Goal: Task Accomplishment & Management: Use online tool/utility

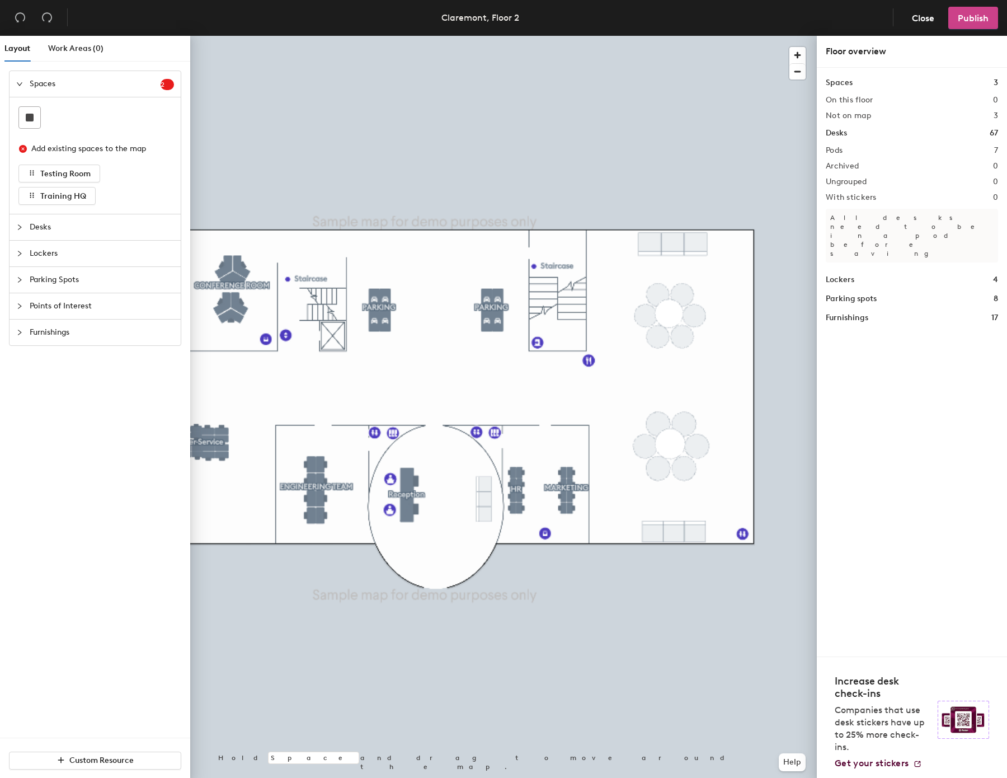
click at [970, 17] on span "Publish" at bounding box center [973, 18] width 31 height 11
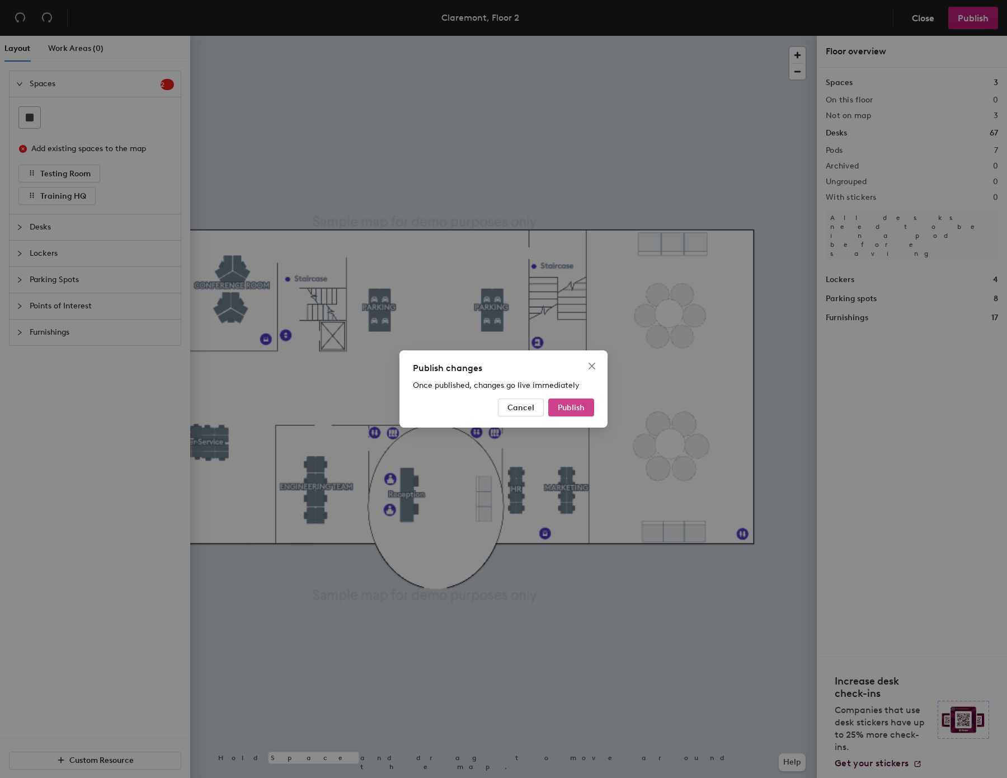
click at [582, 405] on span "Publish" at bounding box center [571, 408] width 27 height 10
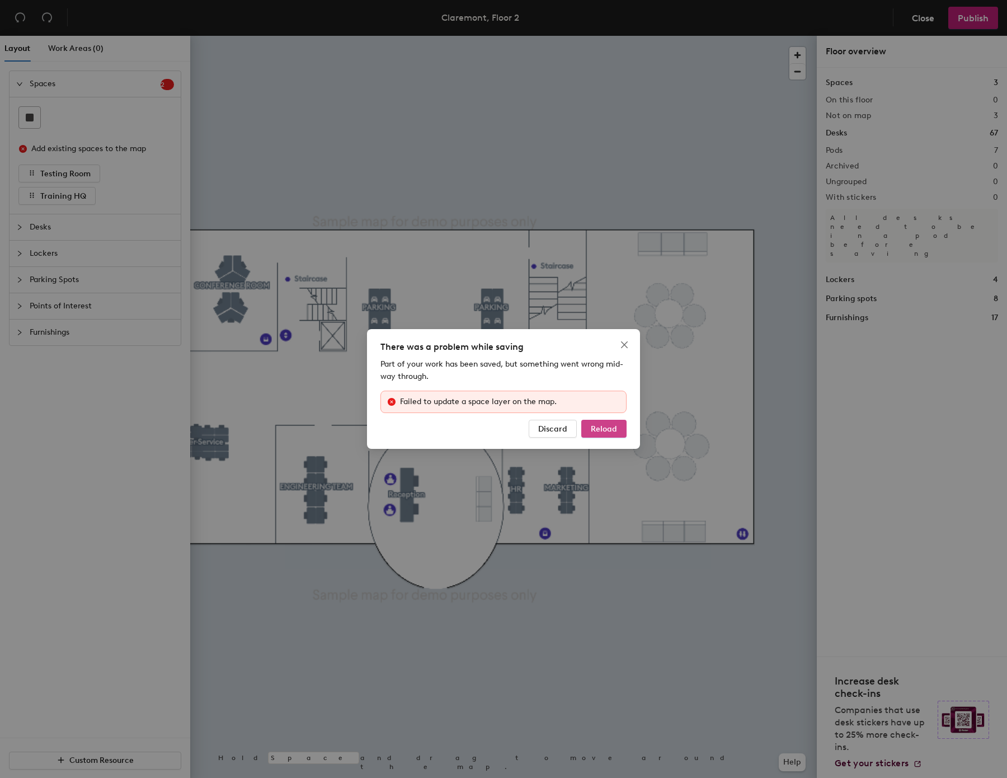
click at [601, 433] on span "Reload" at bounding box center [604, 429] width 26 height 10
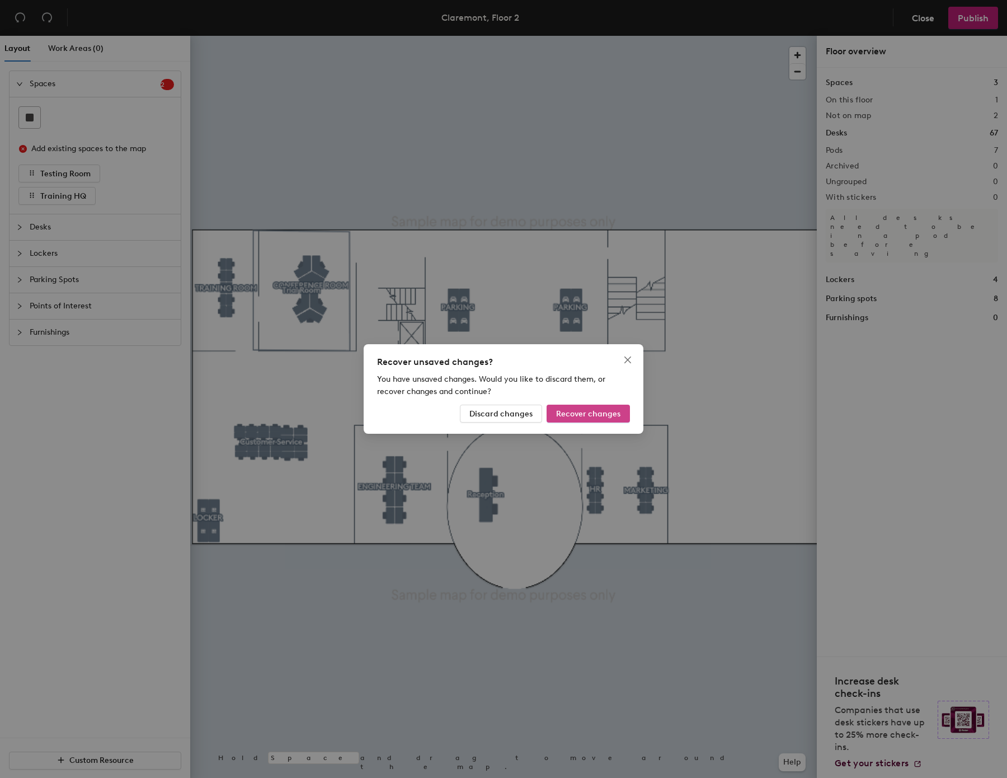
click at [582, 406] on button "Recover changes" at bounding box center [588, 413] width 83 height 18
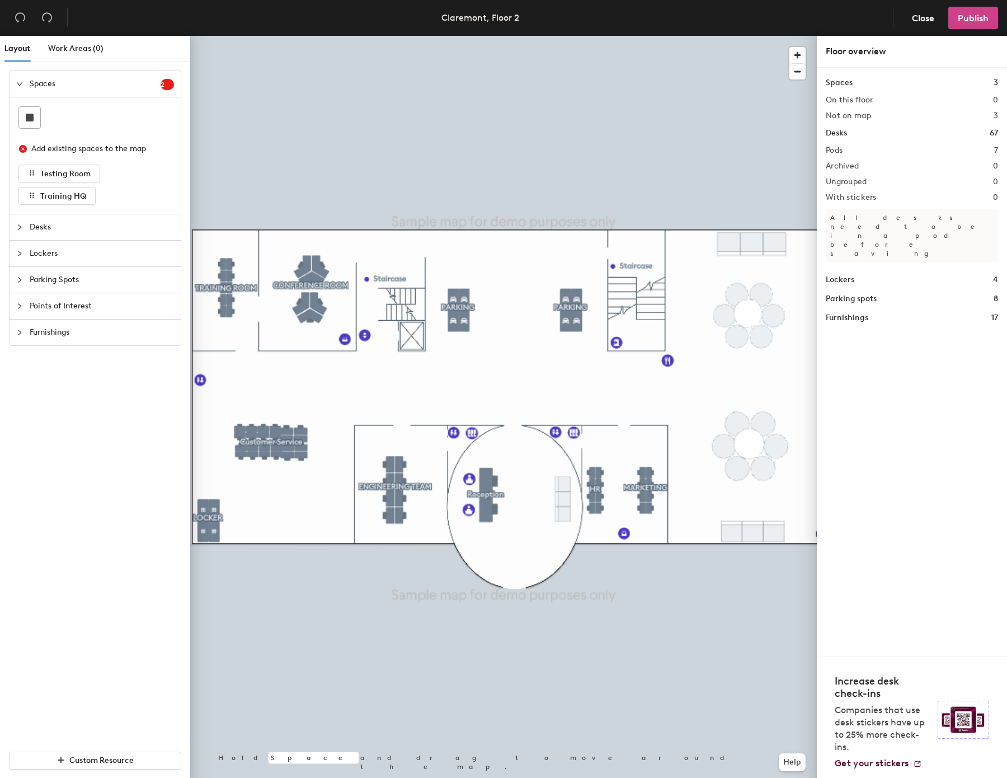
click at [991, 8] on button "Publish" at bounding box center [973, 18] width 50 height 22
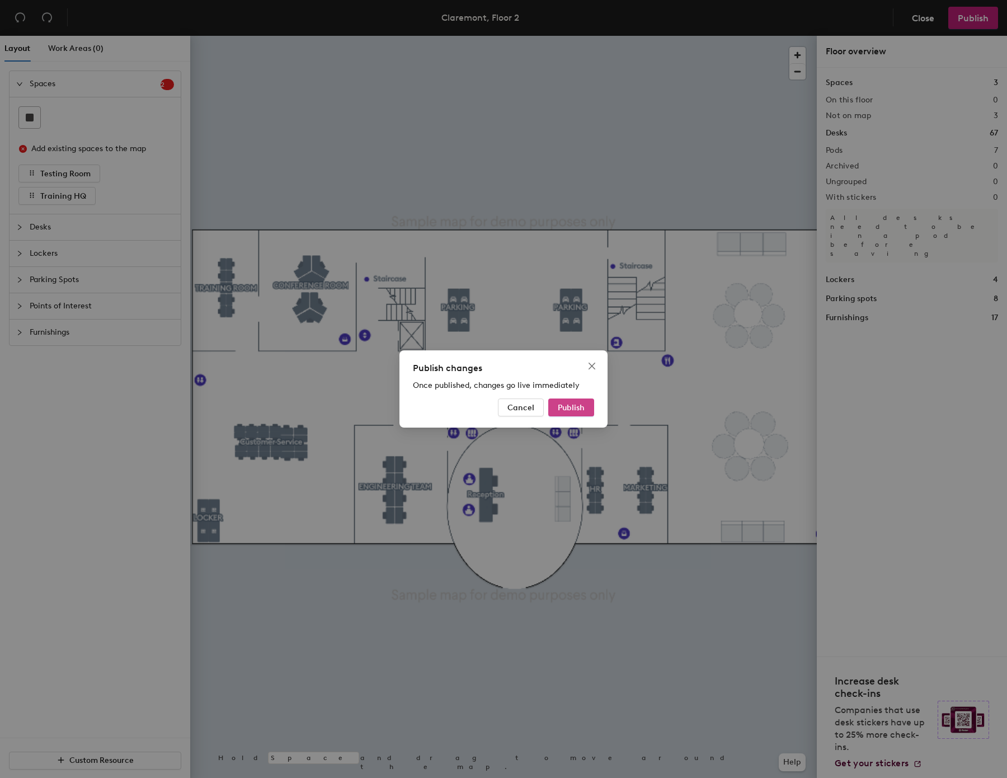
click at [571, 403] on span "Publish" at bounding box center [571, 408] width 27 height 10
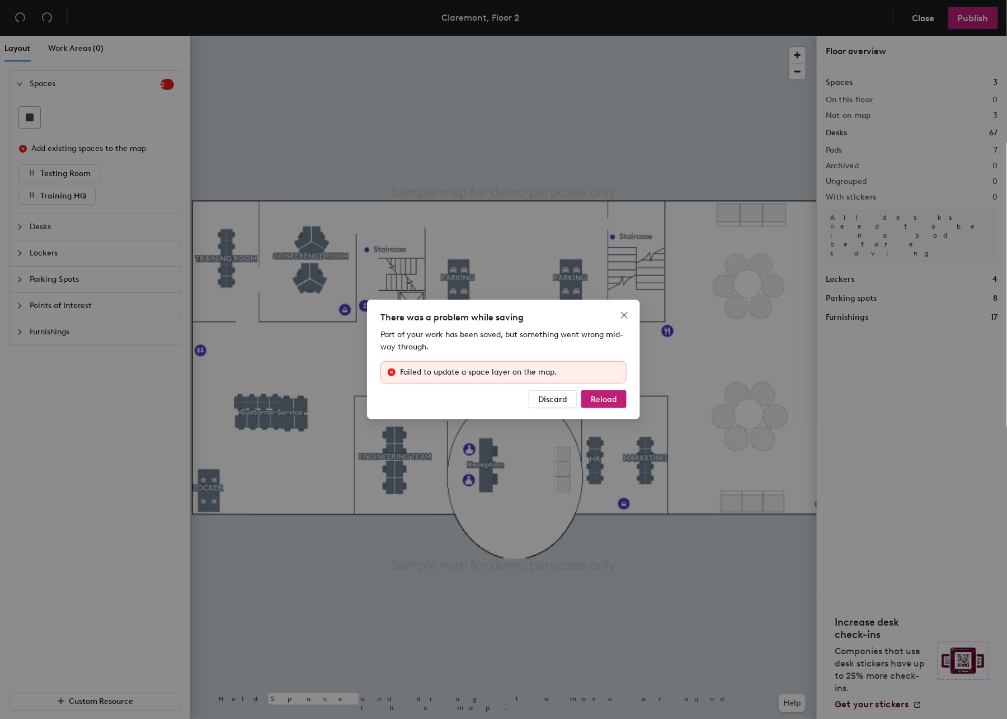
click at [262, 575] on div "There was a problem while saving Part of your work has been saved, but somethin…" at bounding box center [503, 359] width 1007 height 719
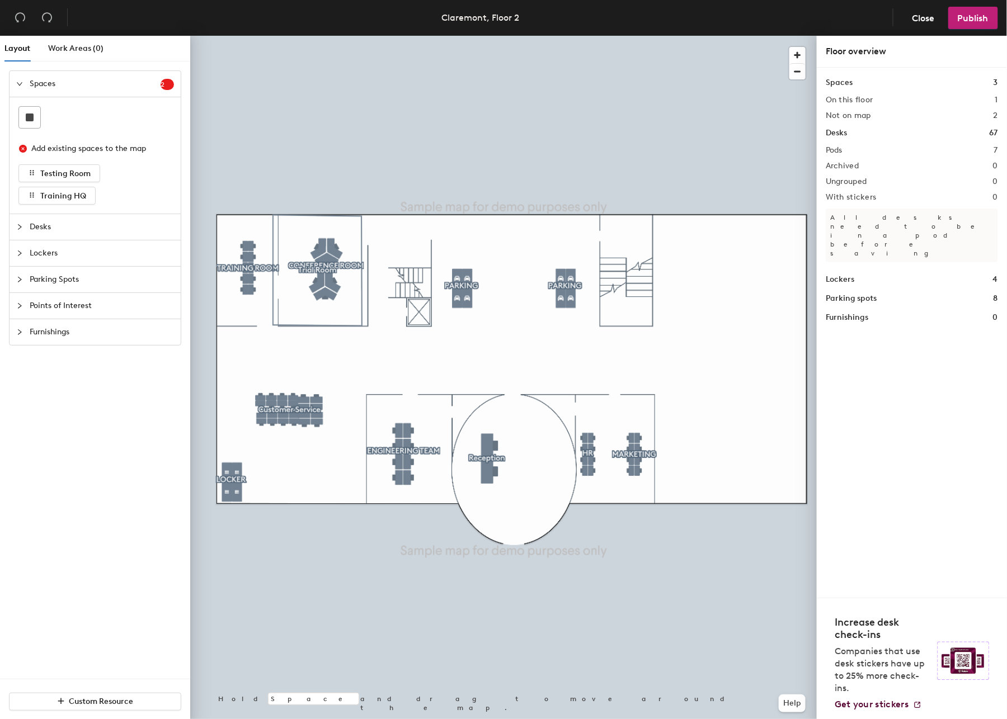
click at [56, 330] on span "Furnishings" at bounding box center [102, 332] width 144 height 26
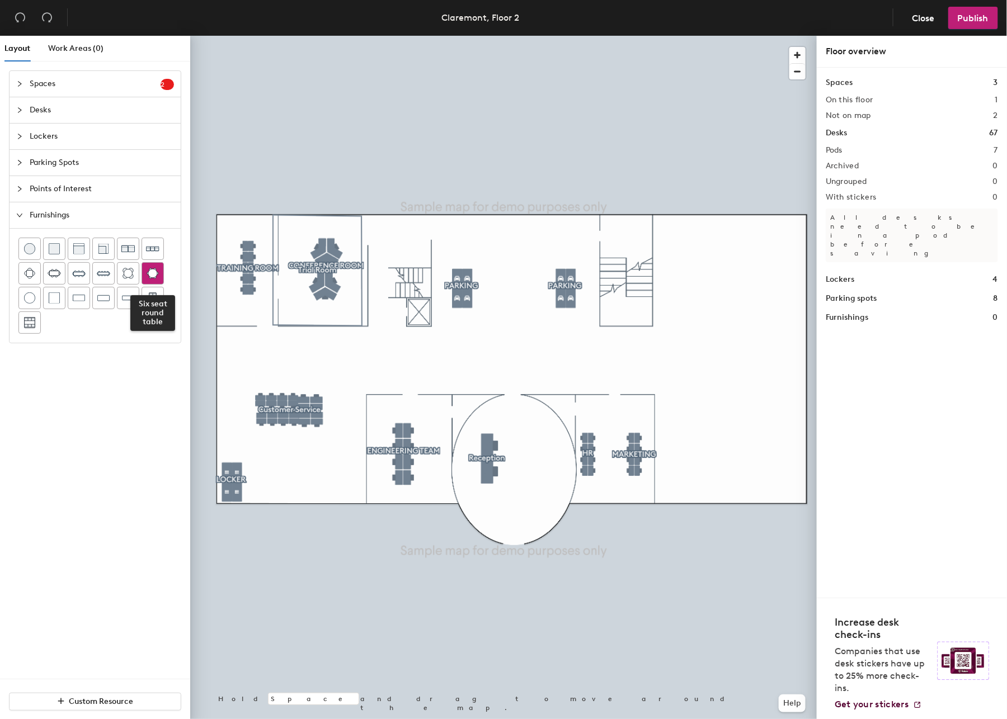
click at [148, 272] on img at bounding box center [153, 273] width 12 height 11
click at [153, 272] on img at bounding box center [153, 273] width 12 height 11
click at [158, 248] on img at bounding box center [152, 248] width 13 height 13
click at [157, 251] on img at bounding box center [152, 248] width 13 height 13
click at [147, 244] on img at bounding box center [152, 248] width 13 height 13
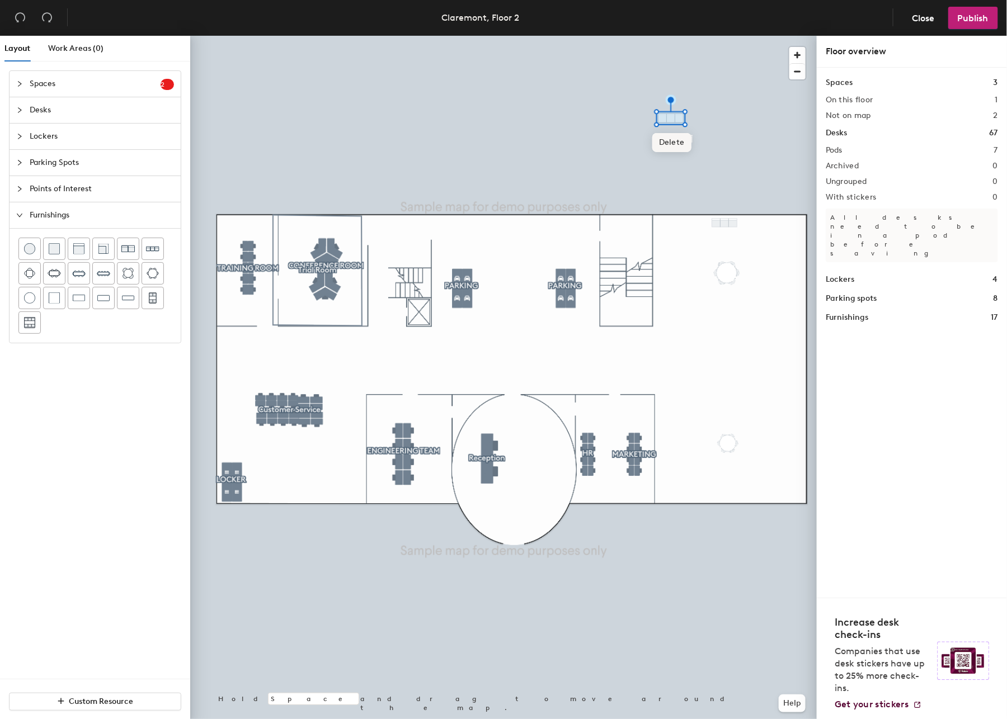
click at [681, 144] on span "Delete" at bounding box center [671, 142] width 39 height 19
click at [684, 164] on span "Delete" at bounding box center [681, 163] width 39 height 19
click at [726, 247] on span "Delete" at bounding box center [725, 246] width 39 height 19
click at [730, 303] on span "Delete" at bounding box center [727, 303] width 39 height 19
click at [721, 36] on div at bounding box center [503, 36] width 627 height 0
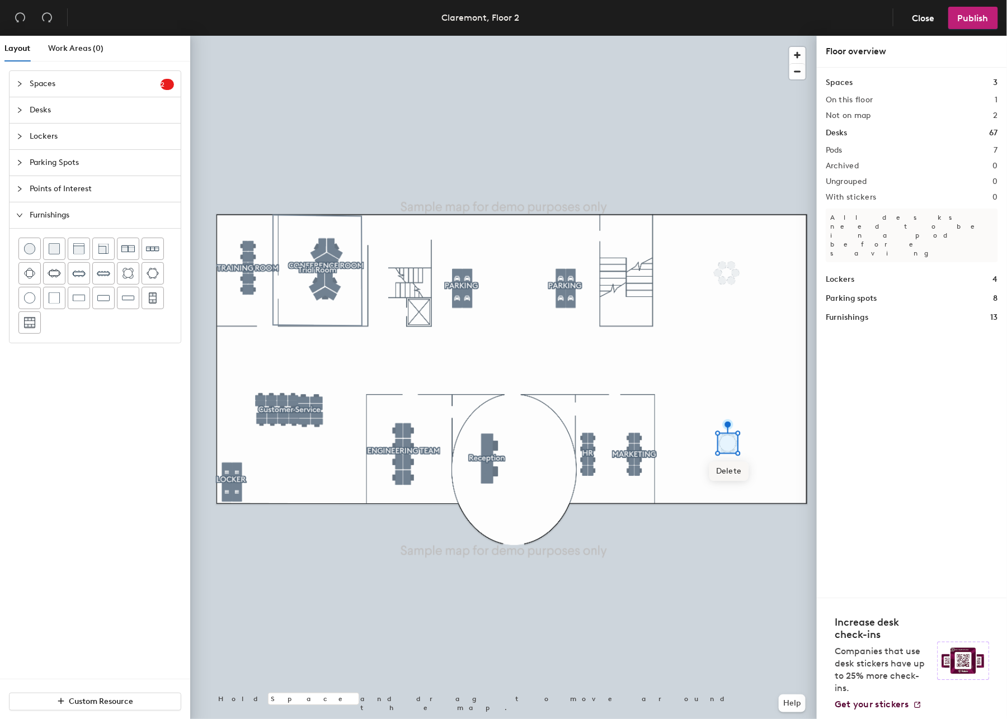
click at [723, 468] on span "Delete" at bounding box center [728, 471] width 39 height 19
click at [733, 304] on span "Delete" at bounding box center [727, 304] width 39 height 19
click at [730, 471] on span "Delete" at bounding box center [728, 472] width 39 height 19
click at [967, 10] on button "Publish" at bounding box center [973, 18] width 50 height 22
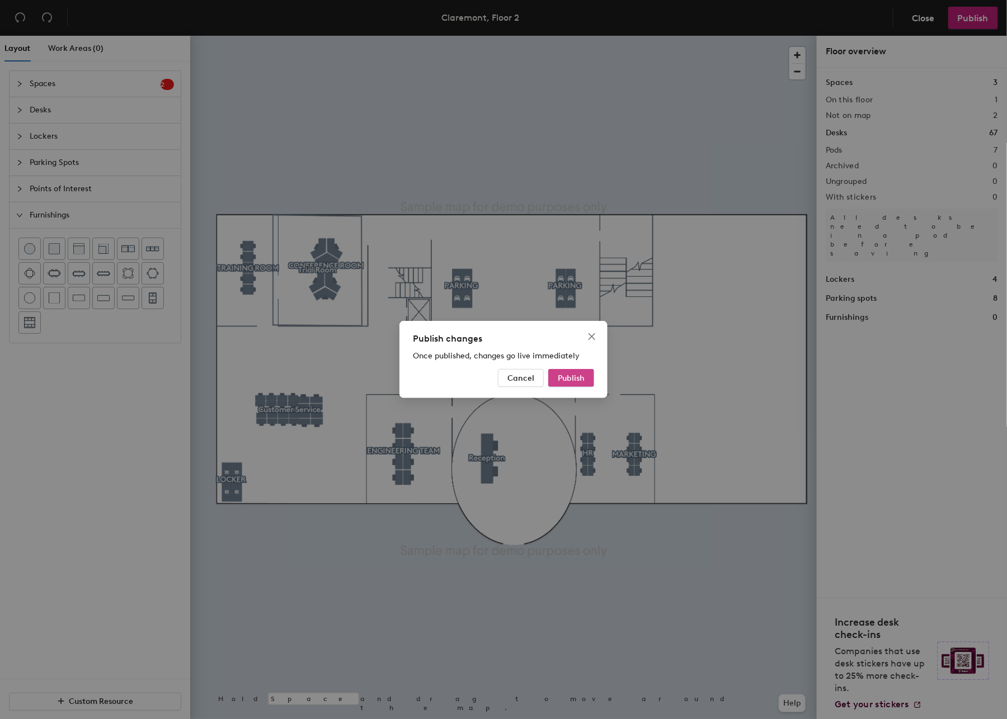
click at [558, 379] on span "Publish" at bounding box center [571, 379] width 27 height 10
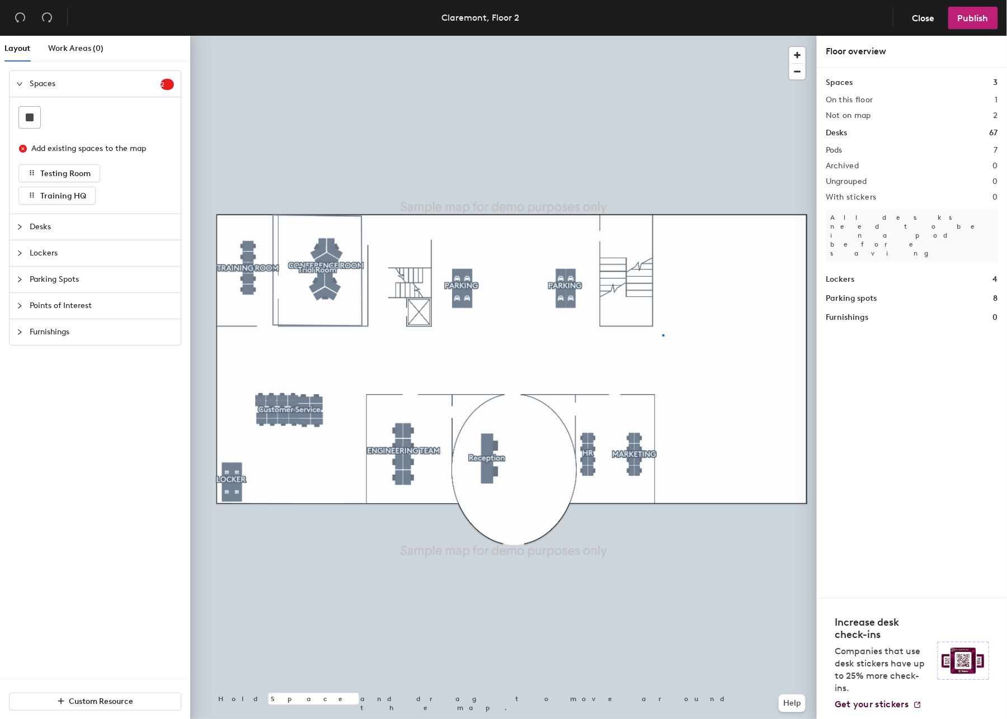
click at [662, 36] on div at bounding box center [503, 36] width 627 height 0
click at [662, 335] on div at bounding box center [663, 336] width 2 height 2
click at [519, 19] on header "Claremont, Floor 2 Close Publish" at bounding box center [503, 18] width 1007 height 36
click at [932, 22] on span "Close" at bounding box center [923, 18] width 22 height 11
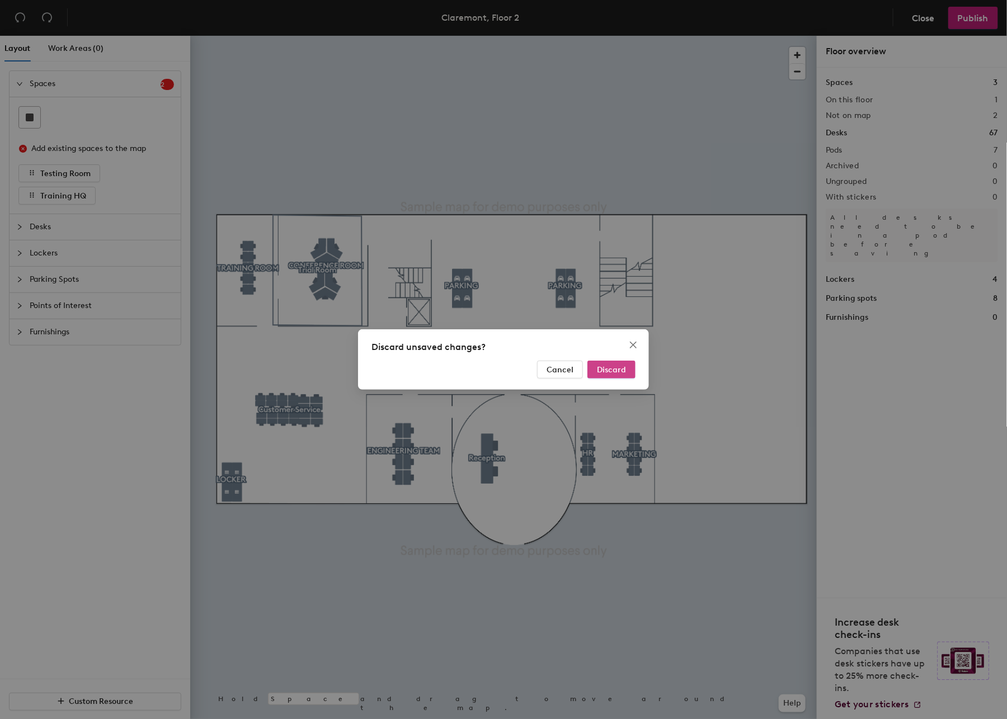
click at [611, 366] on span "Discard" at bounding box center [611, 370] width 29 height 10
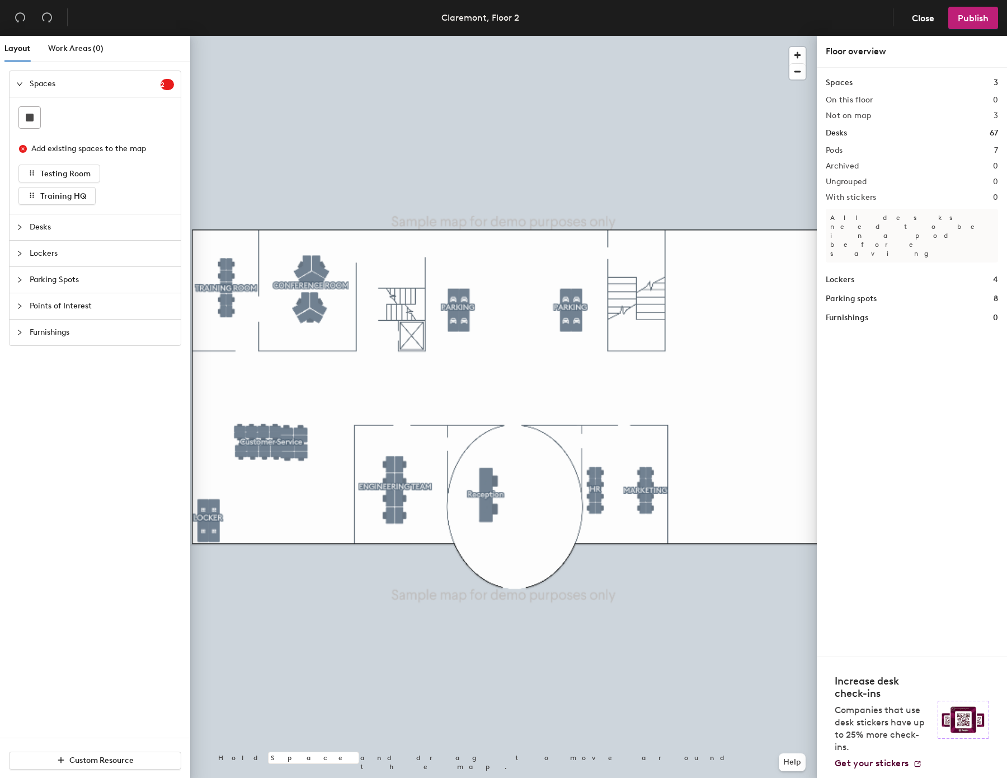
click at [46, 438] on div "Spaces 2 Add existing spaces to the map Testing Room Training HQ Desks Lockers …" at bounding box center [95, 403] width 190 height 667
click at [219, 36] on div at bounding box center [503, 36] width 627 height 0
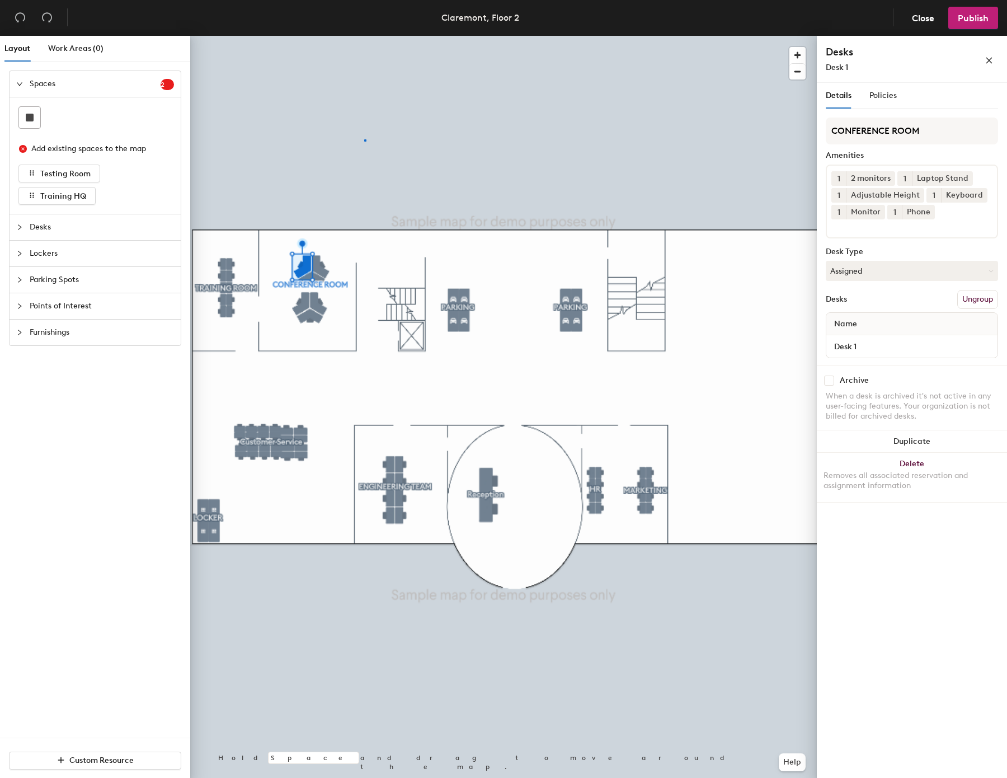
click at [364, 36] on div at bounding box center [503, 36] width 627 height 0
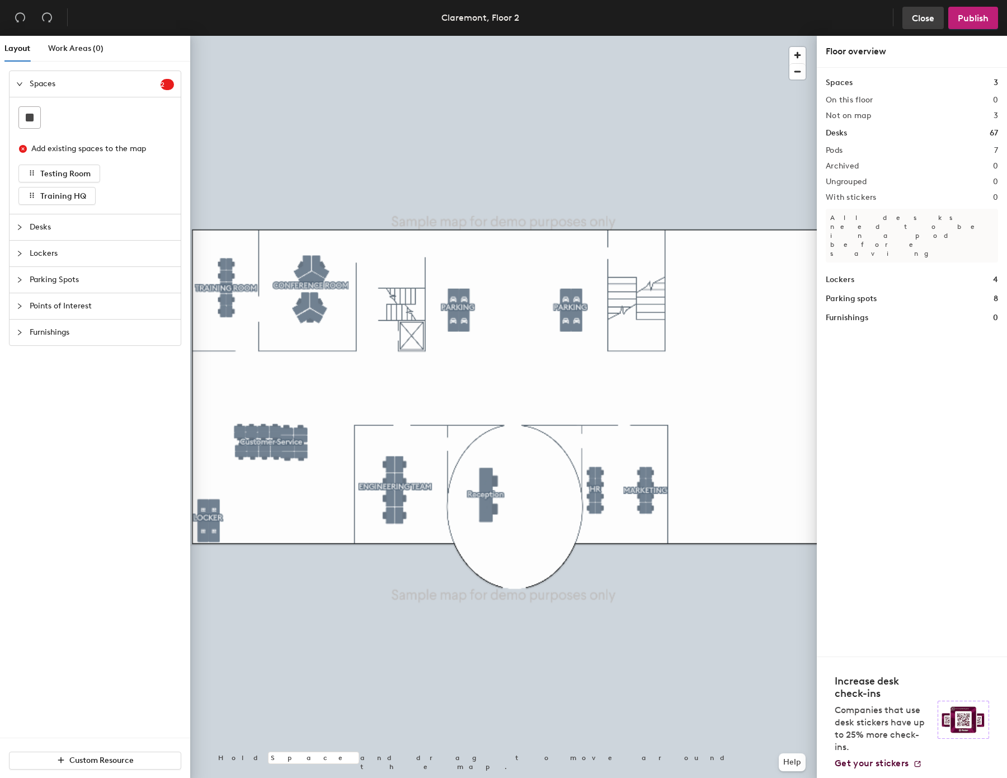
click at [918, 17] on span "Close" at bounding box center [923, 18] width 22 height 11
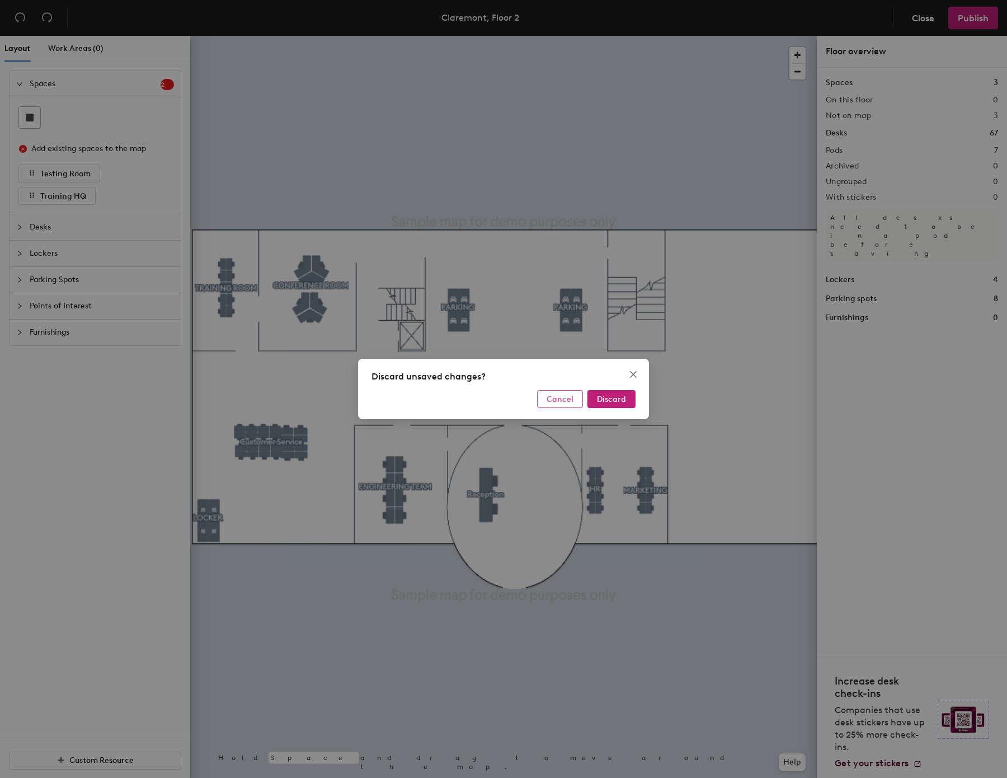
click at [561, 398] on span "Cancel" at bounding box center [560, 399] width 27 height 10
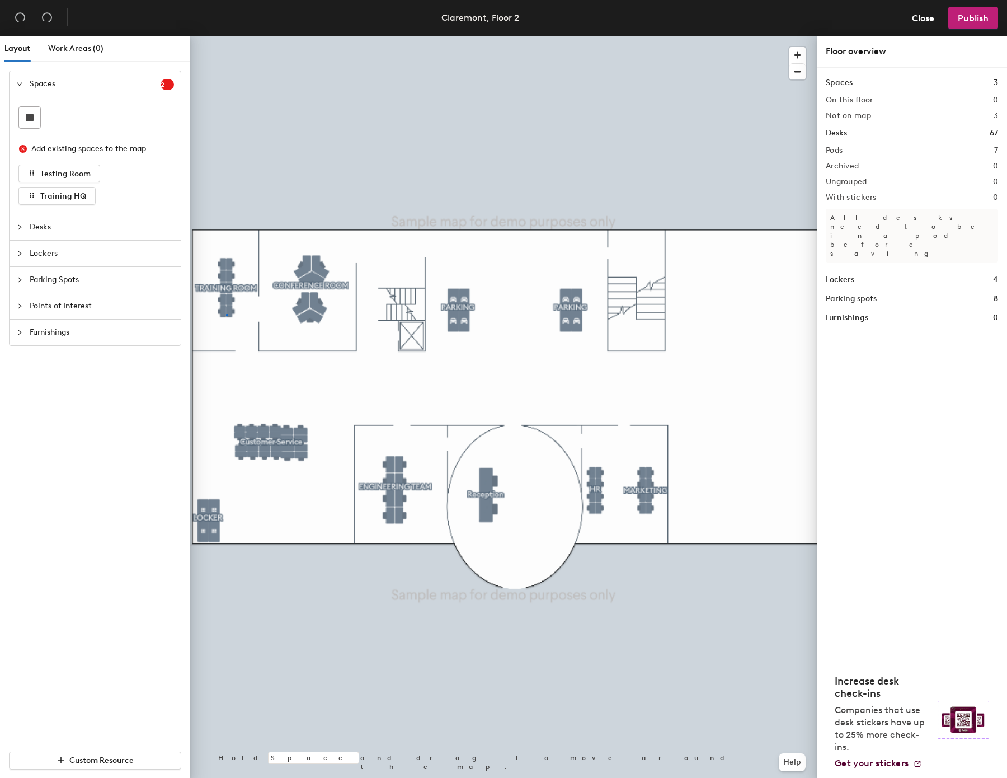
click at [226, 36] on div at bounding box center [503, 36] width 627 height 0
click at [922, 14] on span "Close" at bounding box center [923, 18] width 22 height 11
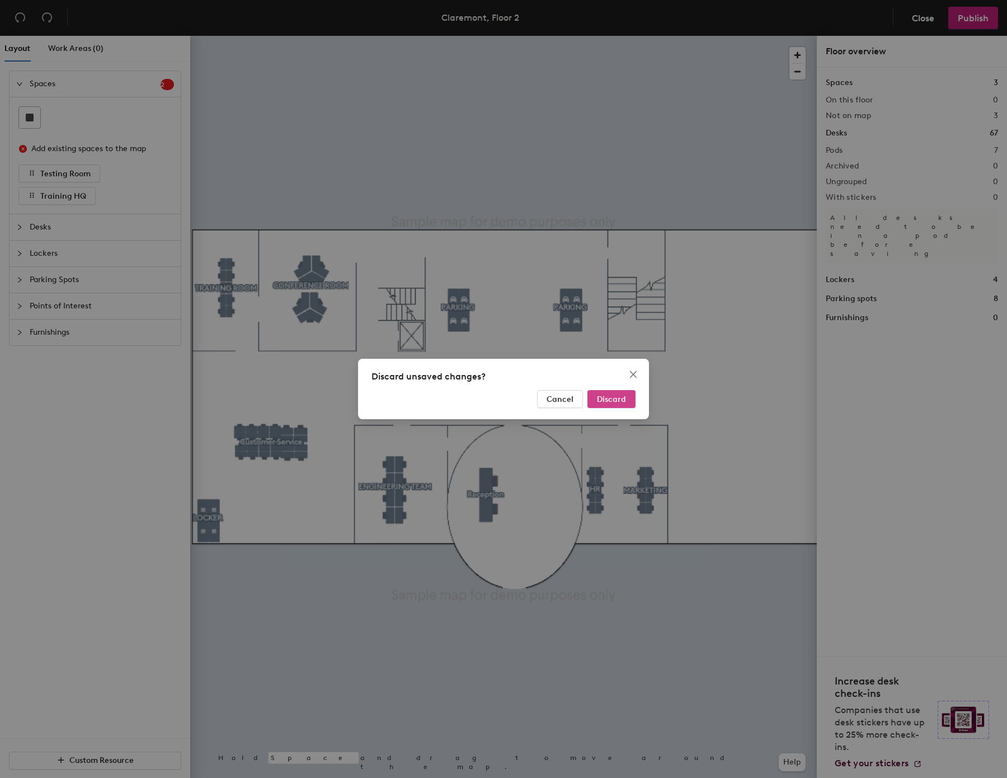
click at [612, 394] on span "Discard" at bounding box center [611, 399] width 29 height 10
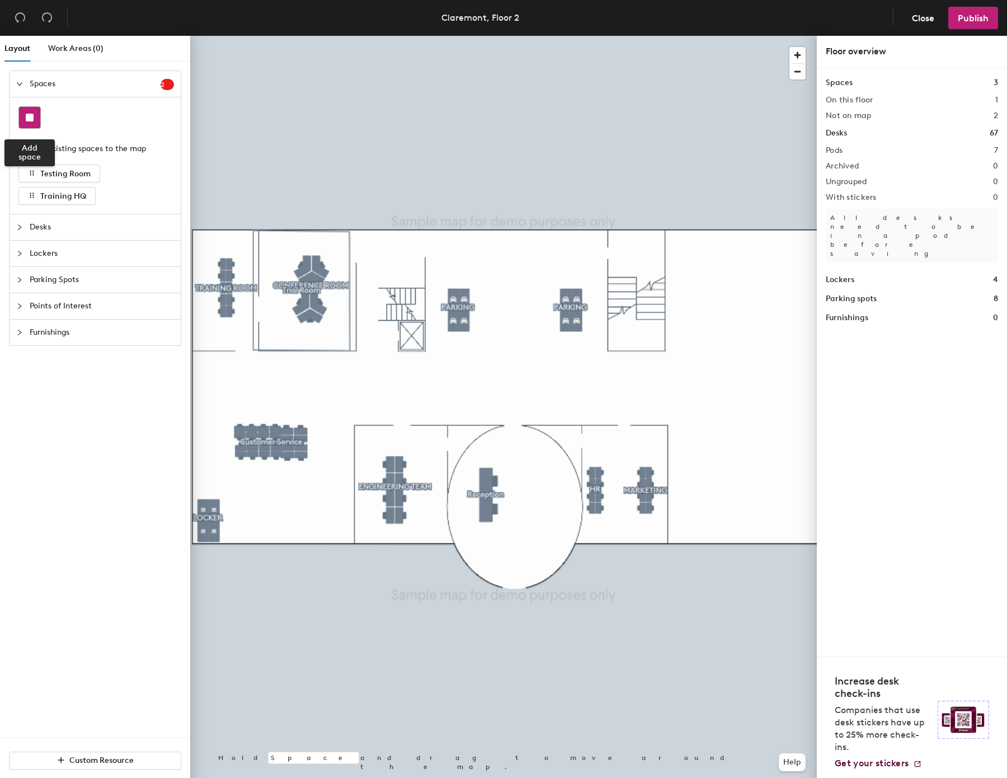
click at [31, 117] on rect at bounding box center [30, 118] width 8 height 8
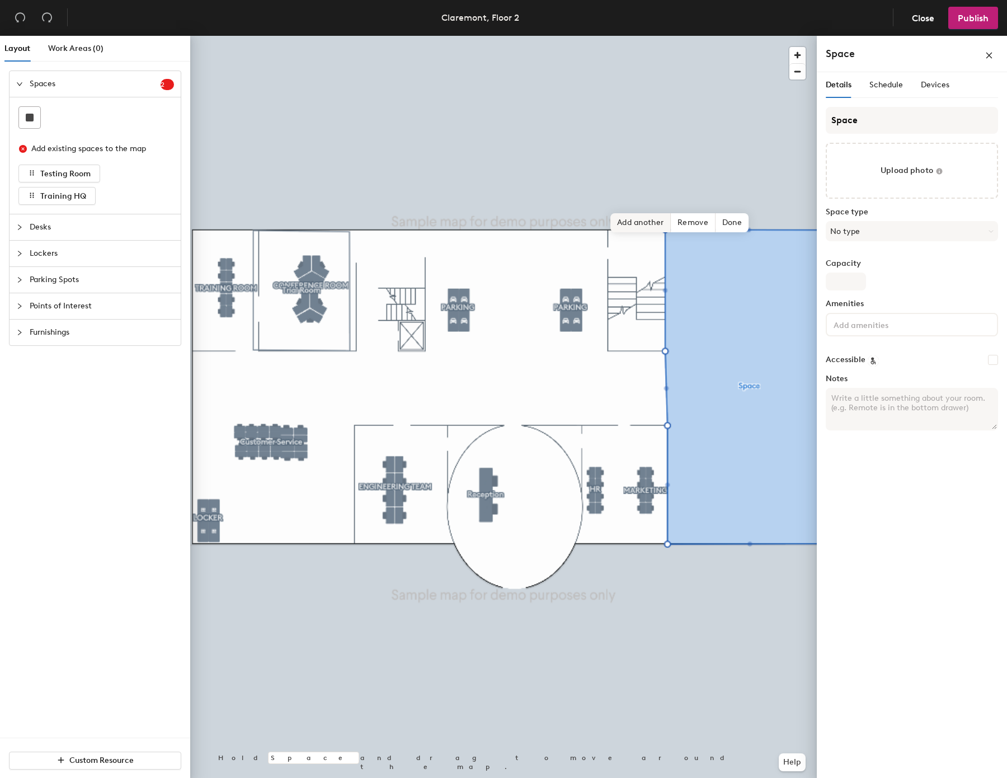
click at [709, 314] on div "Hold Space and drag to move around the map. Help Add another Remove Done" at bounding box center [503, 409] width 627 height 746
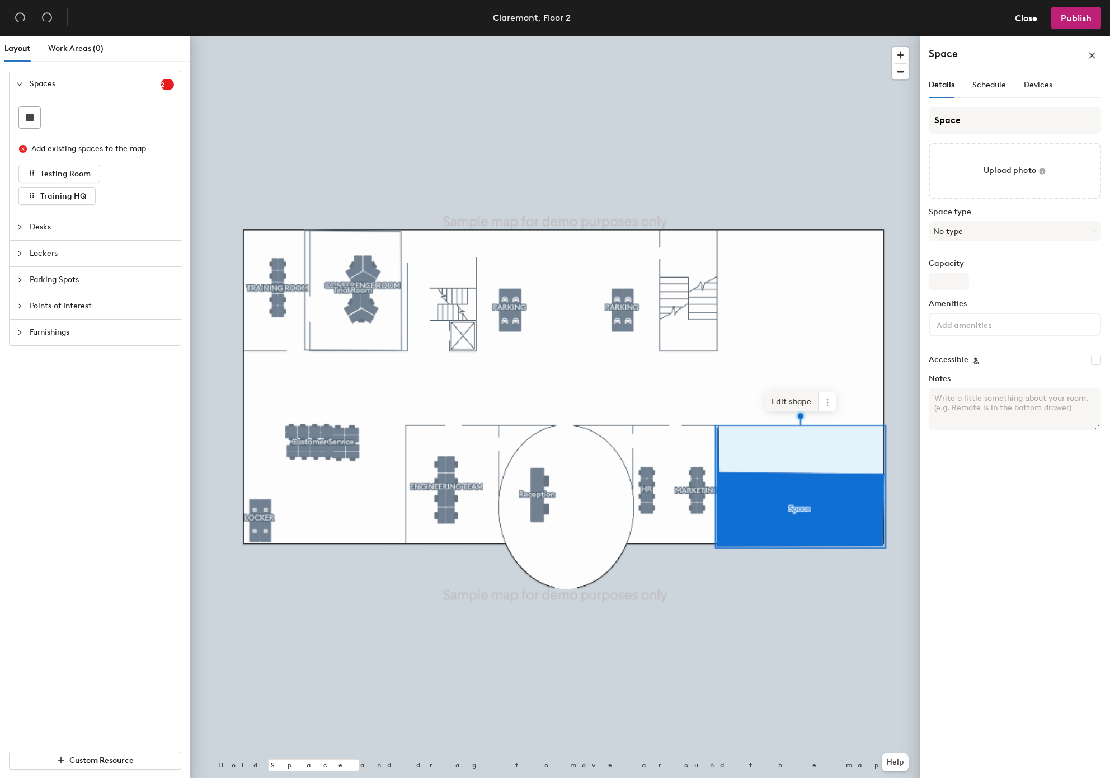
click at [800, 402] on span "Edit shape" at bounding box center [792, 401] width 54 height 19
click at [797, 393] on span "Edit shape" at bounding box center [792, 400] width 54 height 19
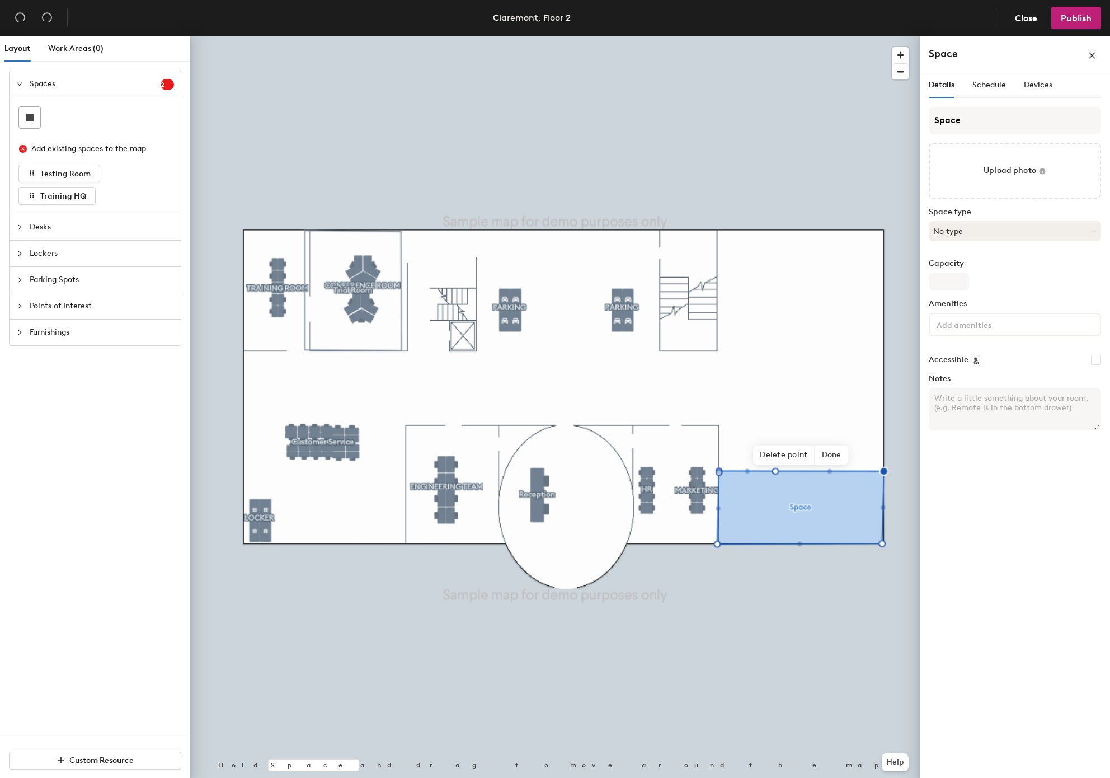
click at [1006, 233] on button "No type" at bounding box center [1015, 231] width 172 height 20
click at [971, 459] on div "Kitchen" at bounding box center [1014, 460] width 171 height 17
click at [989, 318] on input at bounding box center [984, 323] width 101 height 13
click at [977, 369] on div "AV Tech" at bounding box center [1014, 367] width 169 height 17
click at [1006, 538] on div "Details Schedule Devices Space Upload photo Space type Kitchen Capacity Ameniti…" at bounding box center [1015, 427] width 190 height 710
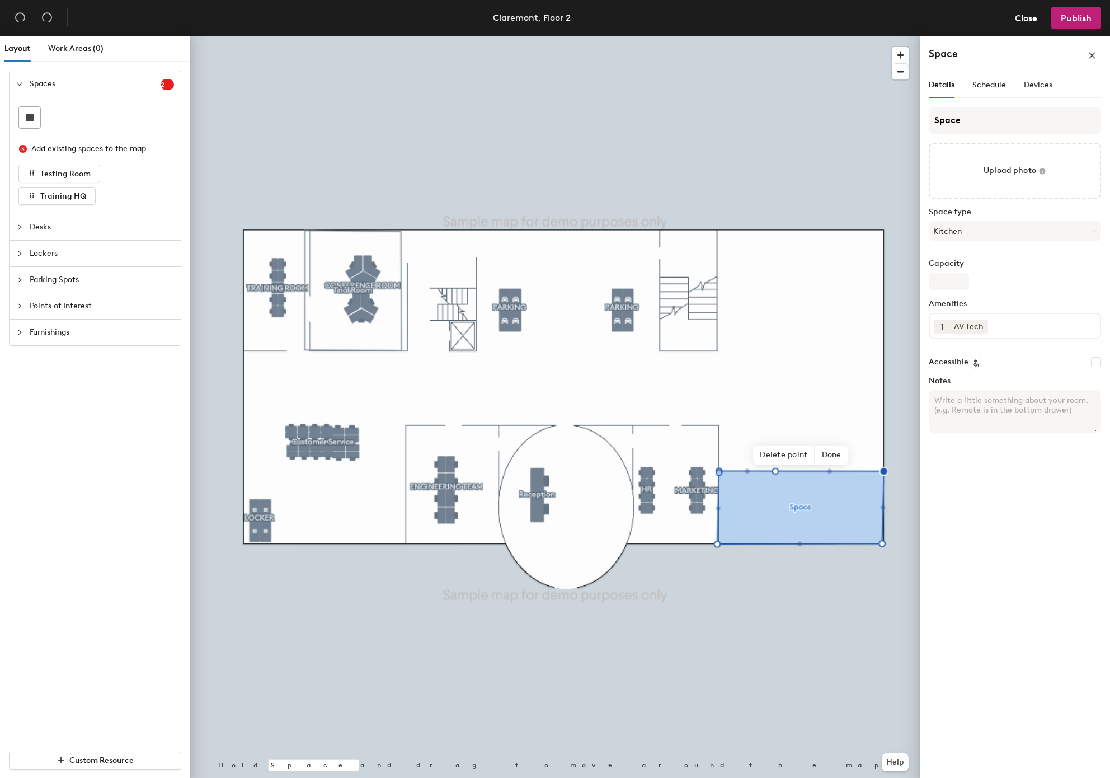
click at [87, 332] on span "Furnishings" at bounding box center [102, 332] width 144 height 26
click at [163, 280] on div at bounding box center [152, 273] width 21 height 21
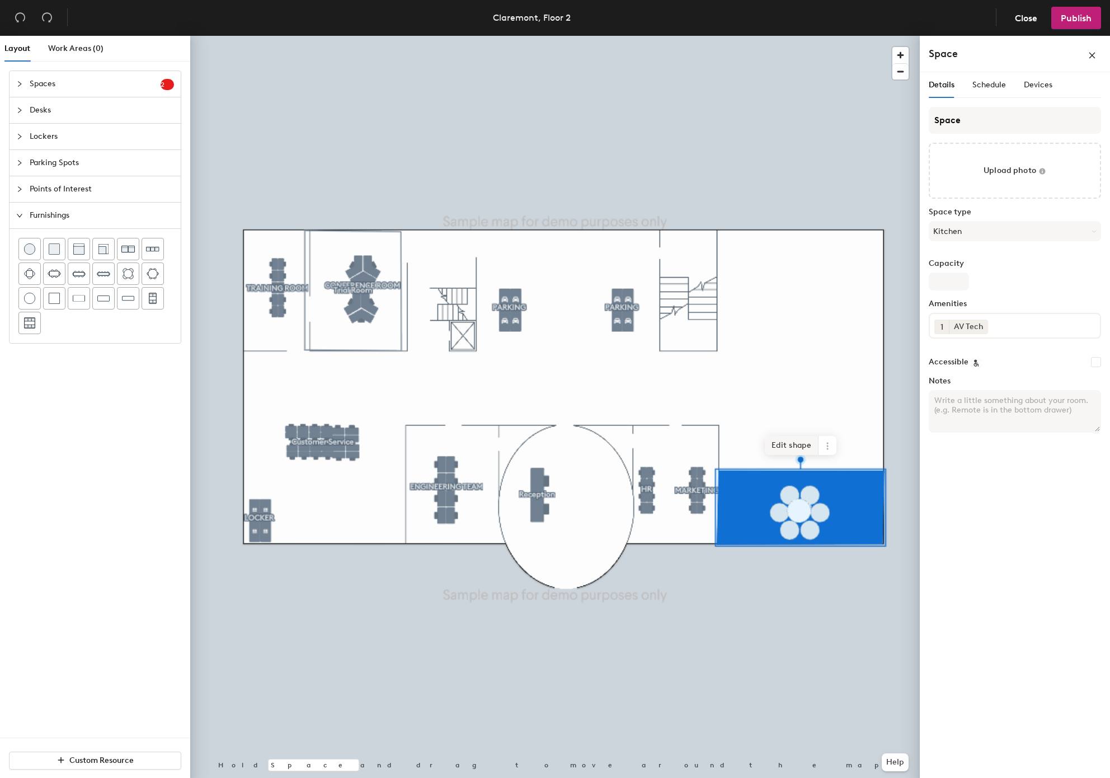
click at [783, 444] on span "Edit shape" at bounding box center [792, 445] width 54 height 19
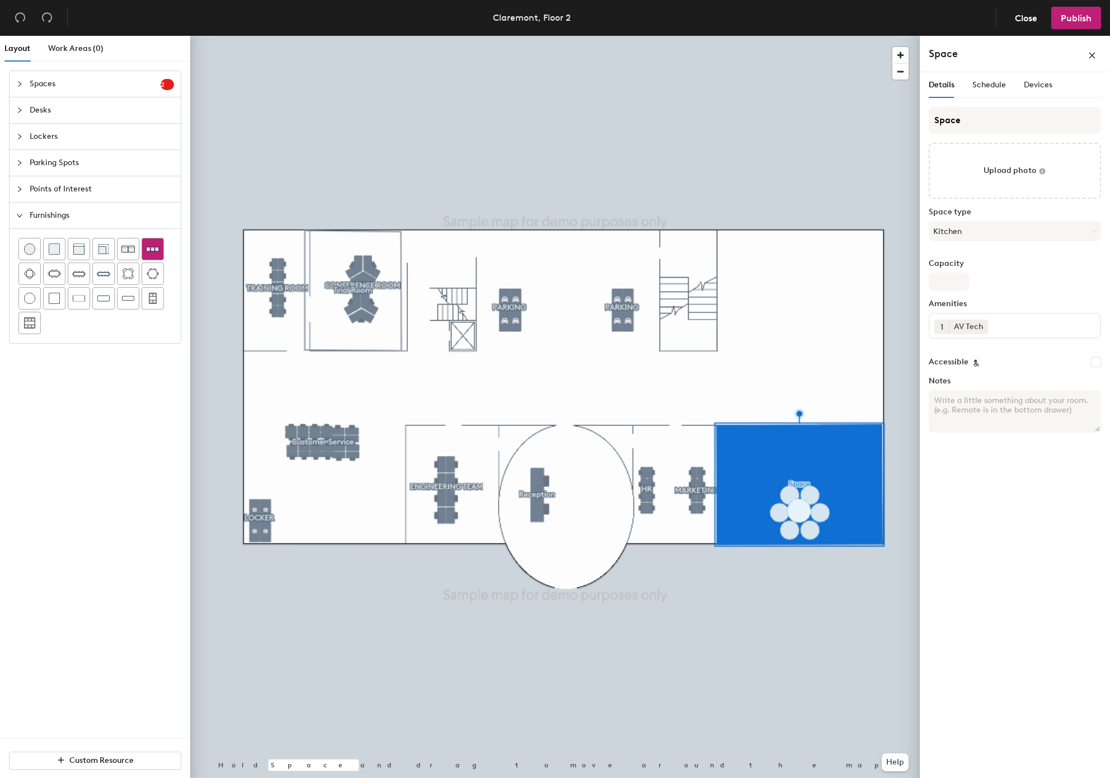
click at [158, 250] on img at bounding box center [152, 248] width 13 height 13
click at [987, 86] on span "Schedule" at bounding box center [989, 85] width 34 height 10
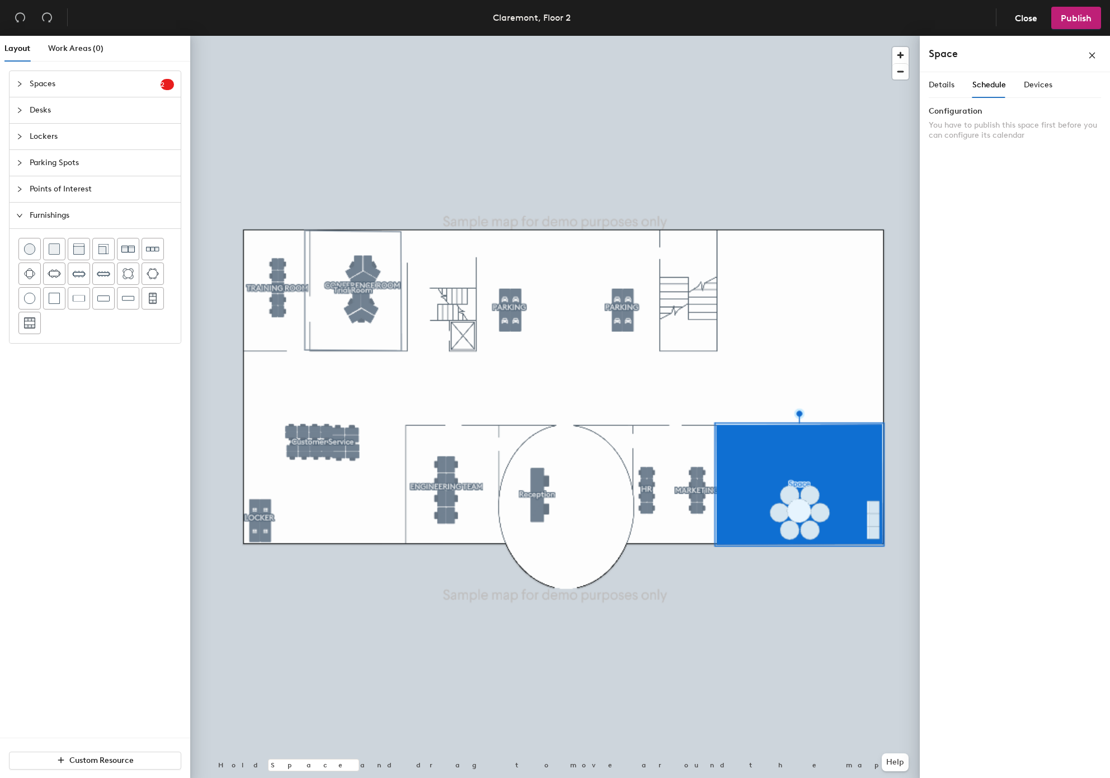
click at [1006, 91] on div "Details Schedule Devices" at bounding box center [991, 85] width 124 height 26
click at [1006, 88] on span "Devices" at bounding box center [1038, 85] width 29 height 10
click at [935, 79] on div "Details" at bounding box center [942, 85] width 26 height 12
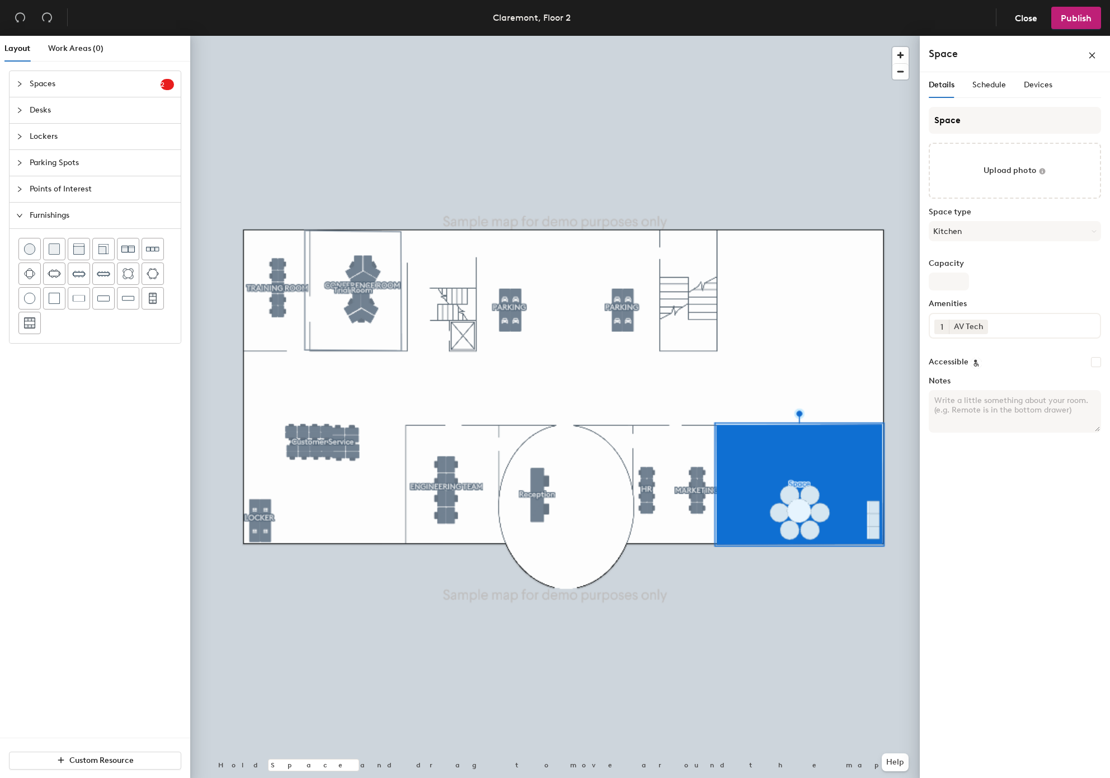
click at [1006, 327] on input at bounding box center [1040, 323] width 101 height 13
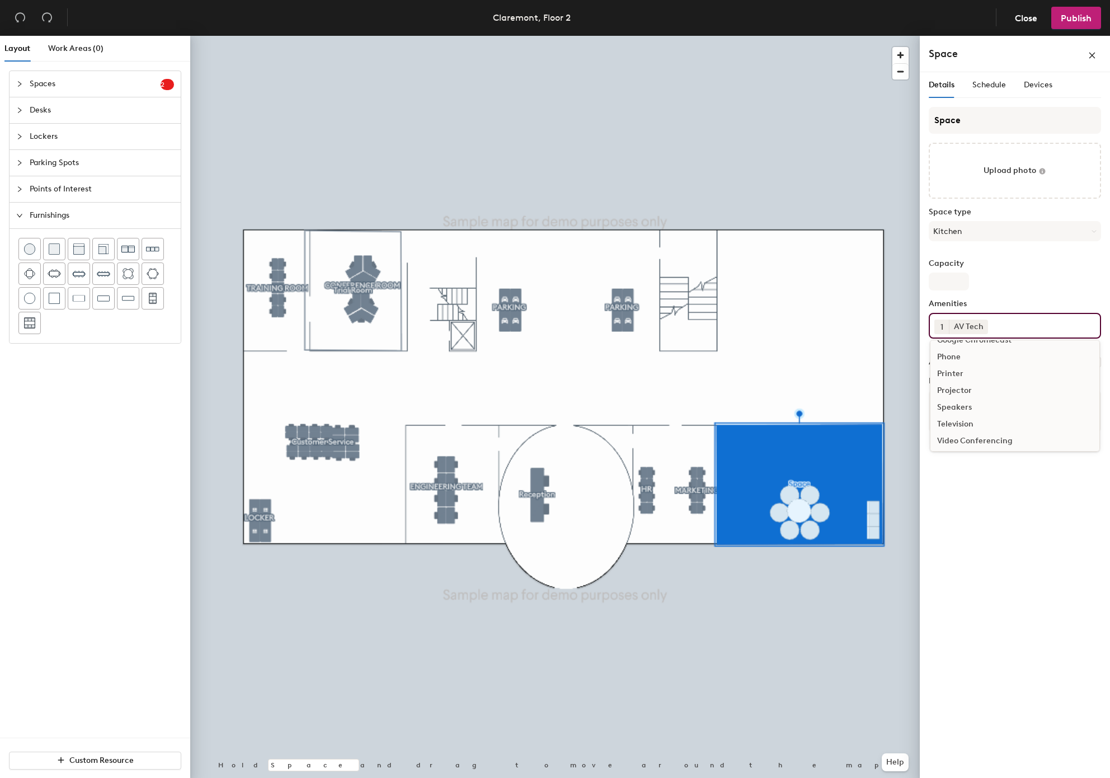
scroll to position [67, 0]
click at [982, 397] on div "Television" at bounding box center [1014, 404] width 169 height 17
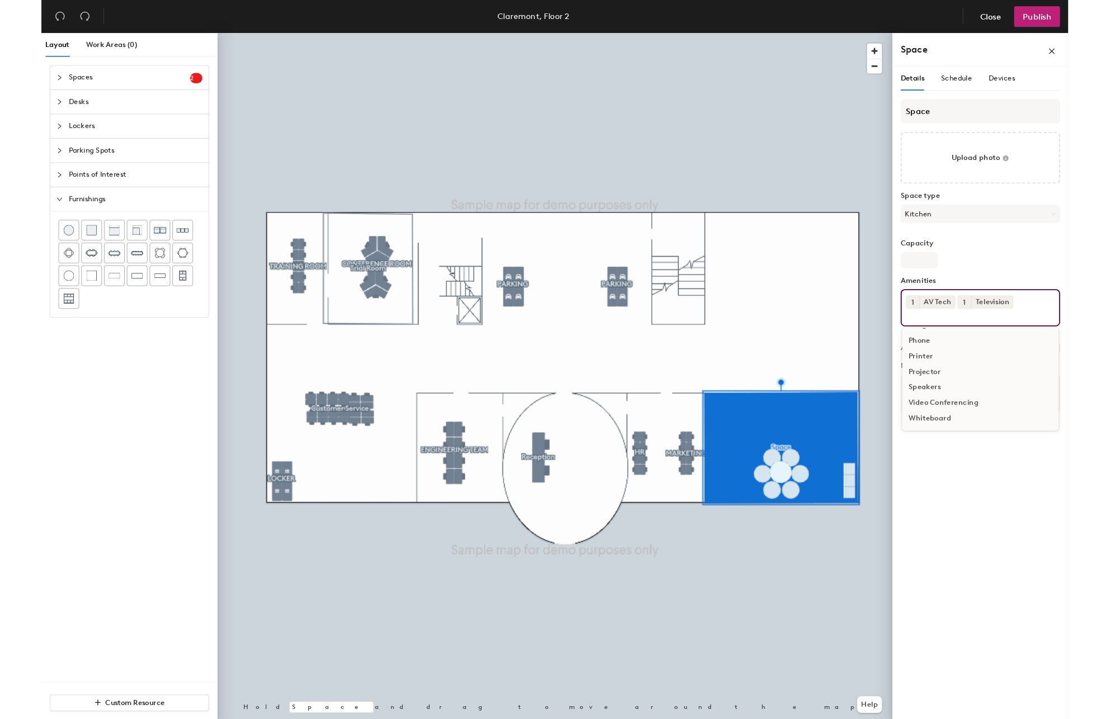
scroll to position [50, 0]
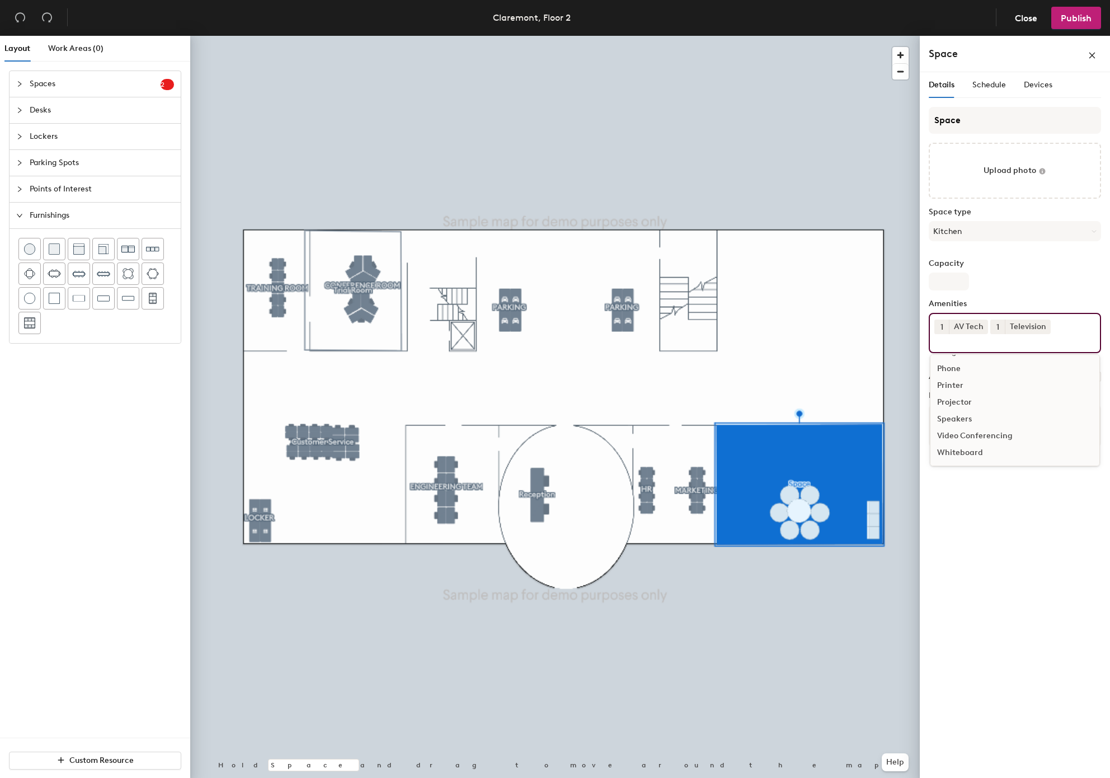
click at [945, 328] on button "1" at bounding box center [941, 326] width 15 height 15
click at [984, 322] on icon at bounding box center [982, 326] width 8 height 8
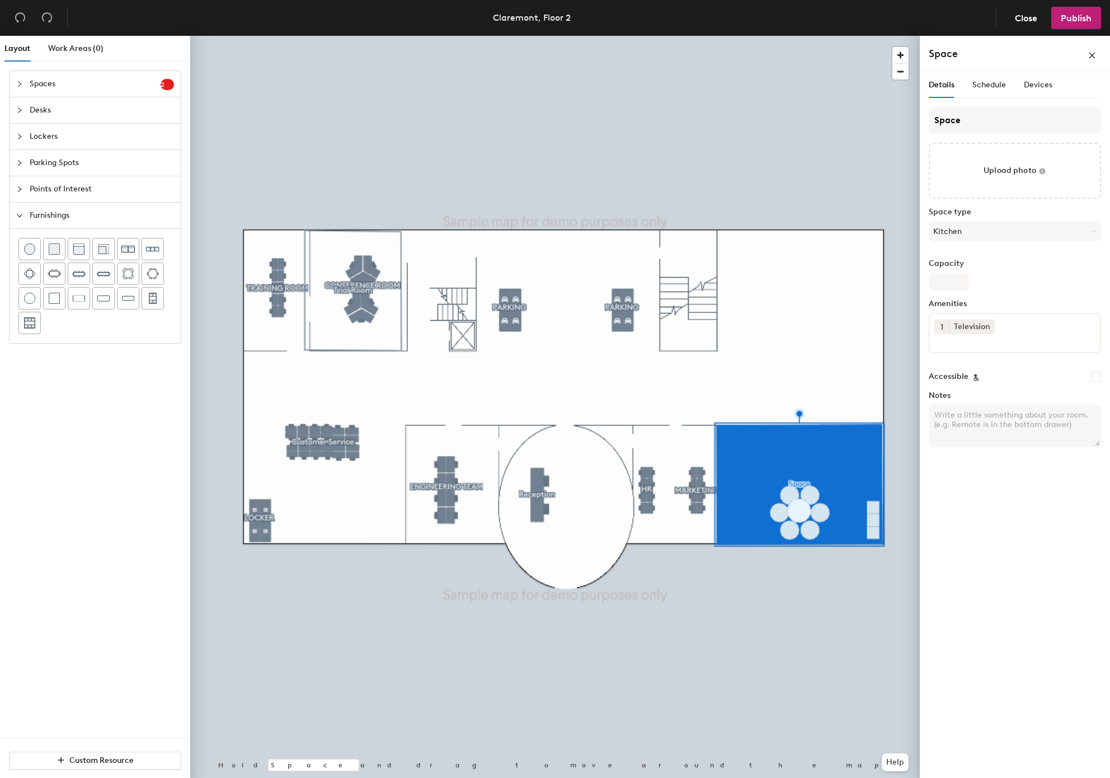
click at [1006, 575] on div "Details Schedule Devices Space Upload photo Space type Kitchen Capacity Ameniti…" at bounding box center [1015, 427] width 190 height 710
click at [69, 189] on span "Points of Interest" at bounding box center [102, 189] width 144 height 26
click at [79, 223] on icon at bounding box center [78, 223] width 9 height 8
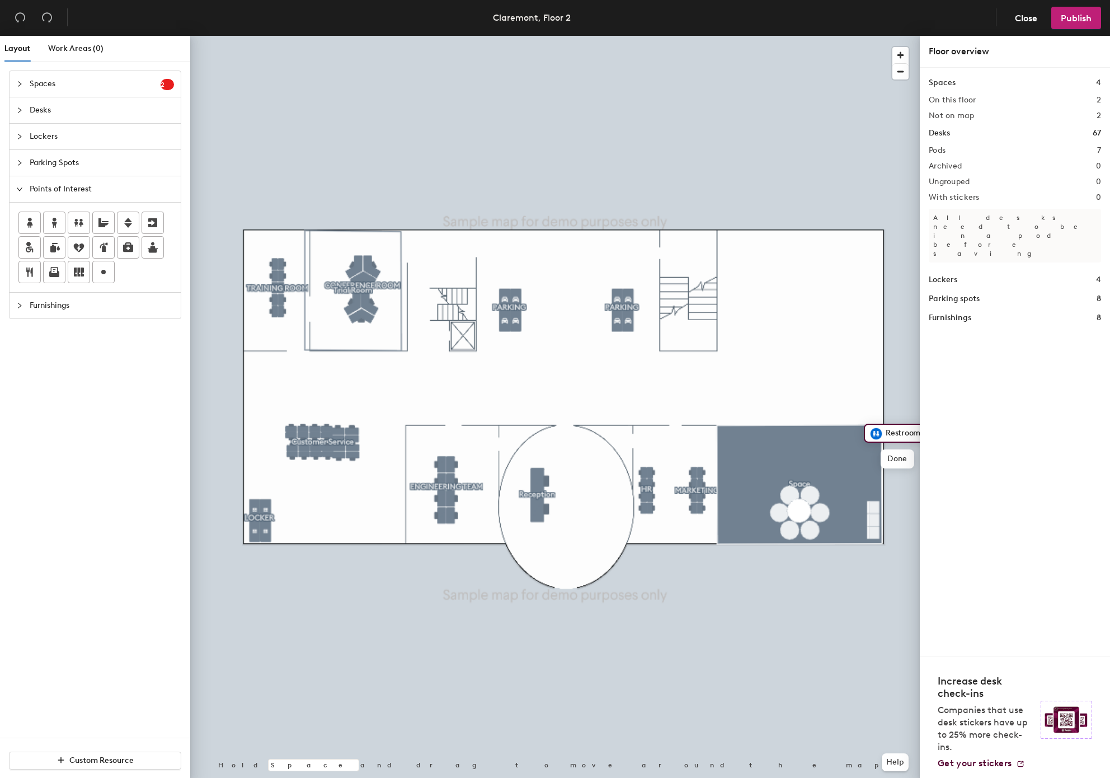
click at [825, 36] on div at bounding box center [555, 36] width 730 height 0
click at [1006, 13] on span "Publish" at bounding box center [1076, 18] width 31 height 11
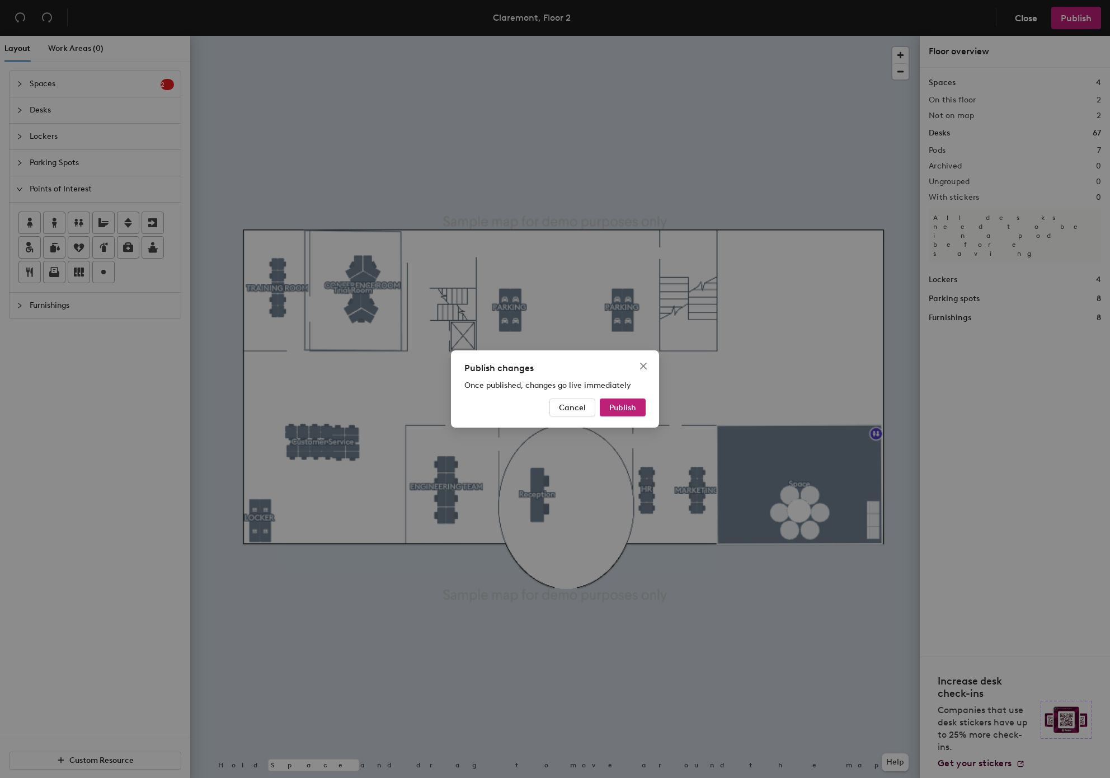
click at [636, 393] on div "Publish changes Once published, changes go live immediately Cancel Publish" at bounding box center [555, 388] width 208 height 77
click at [638, 404] on button "Publish" at bounding box center [623, 407] width 46 height 18
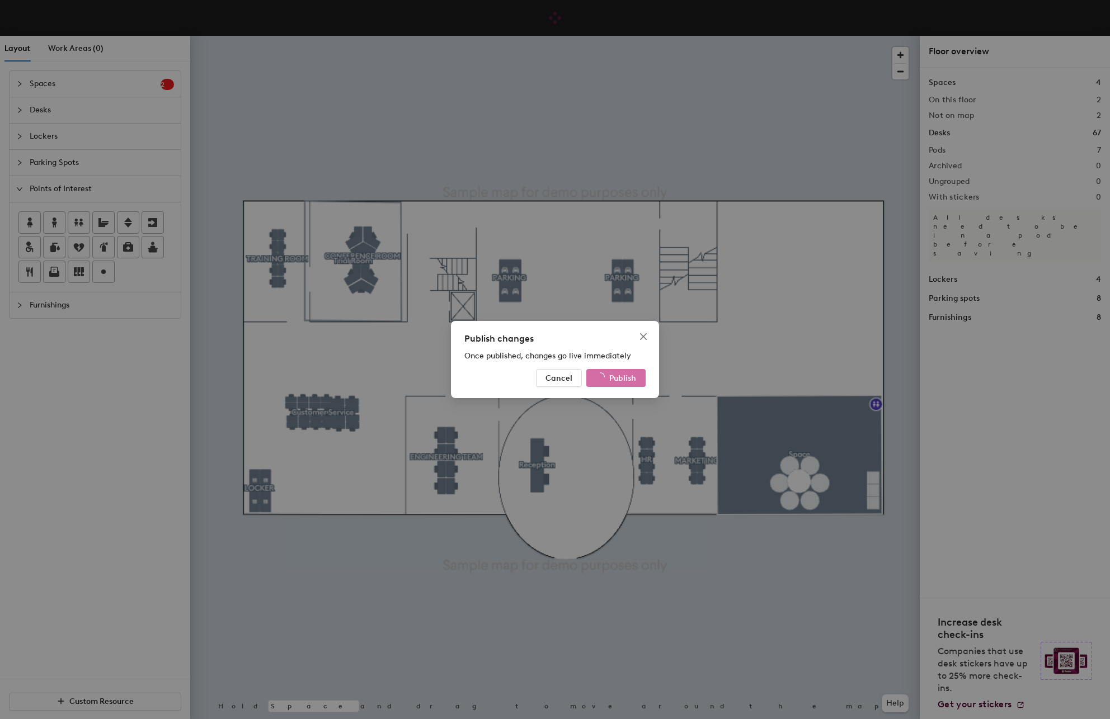
click at [289, 596] on div "Publish changes Once published, changes go live immediately Cancel Publish" at bounding box center [555, 359] width 1110 height 719
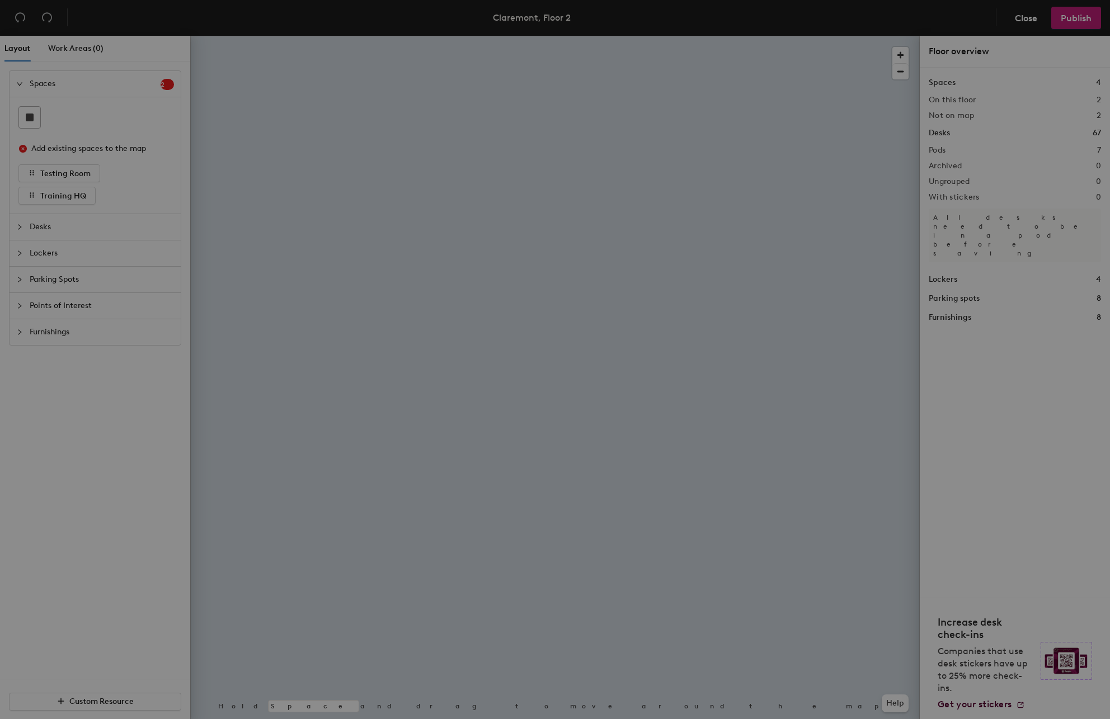
click at [848, 608] on div "Recover unsaved changes? You have unsaved changes. Would you like to discard th…" at bounding box center [555, 359] width 1110 height 719
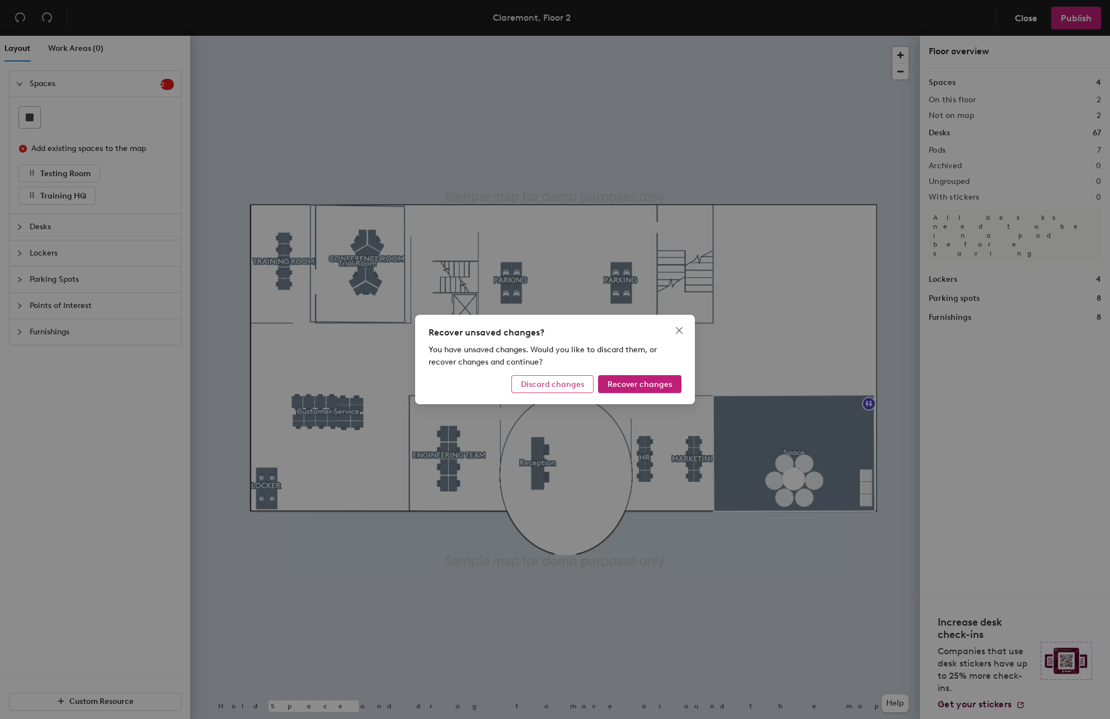
click at [557, 386] on span "Discard changes" at bounding box center [552, 385] width 63 height 10
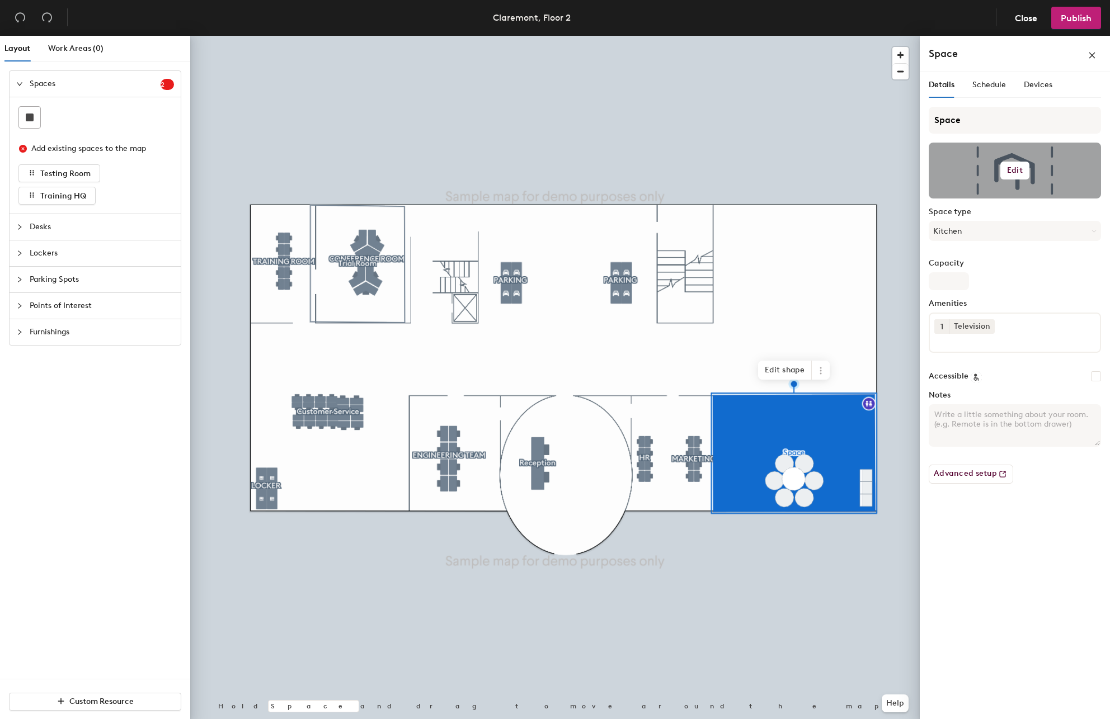
click at [1009, 166] on h6 "Edit" at bounding box center [1015, 170] width 16 height 9
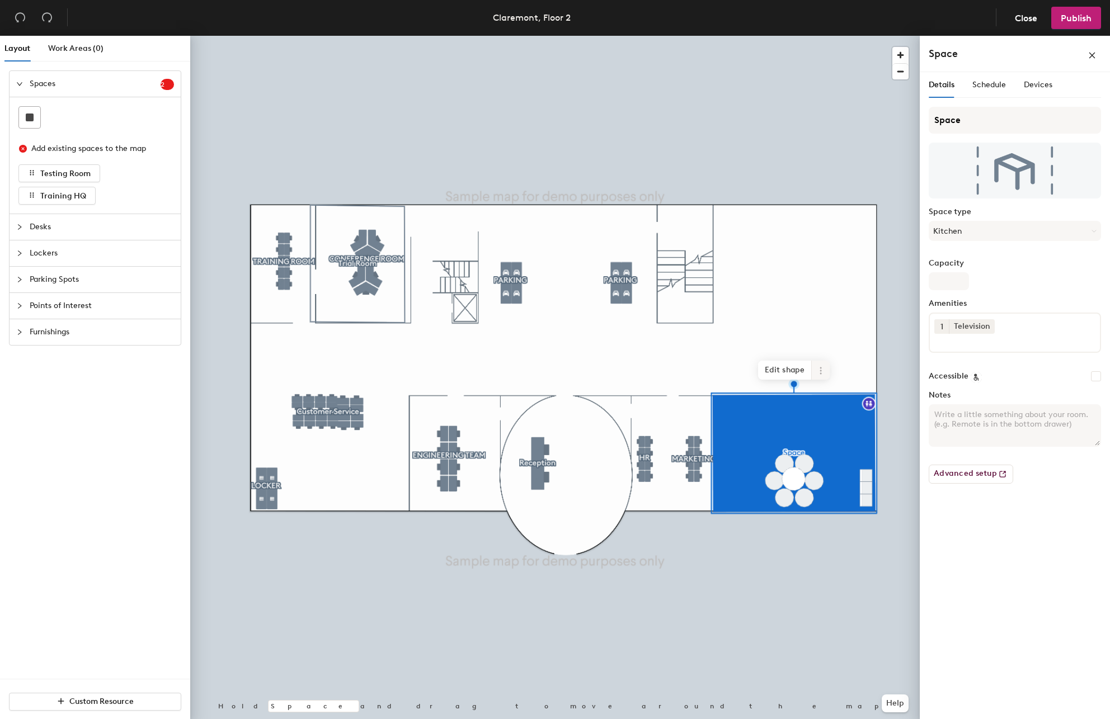
click at [825, 371] on icon at bounding box center [820, 370] width 9 height 9
click at [785, 363] on span "Edit shape" at bounding box center [785, 370] width 54 height 19
click at [1089, 229] on button "Kitchen" at bounding box center [1015, 231] width 172 height 20
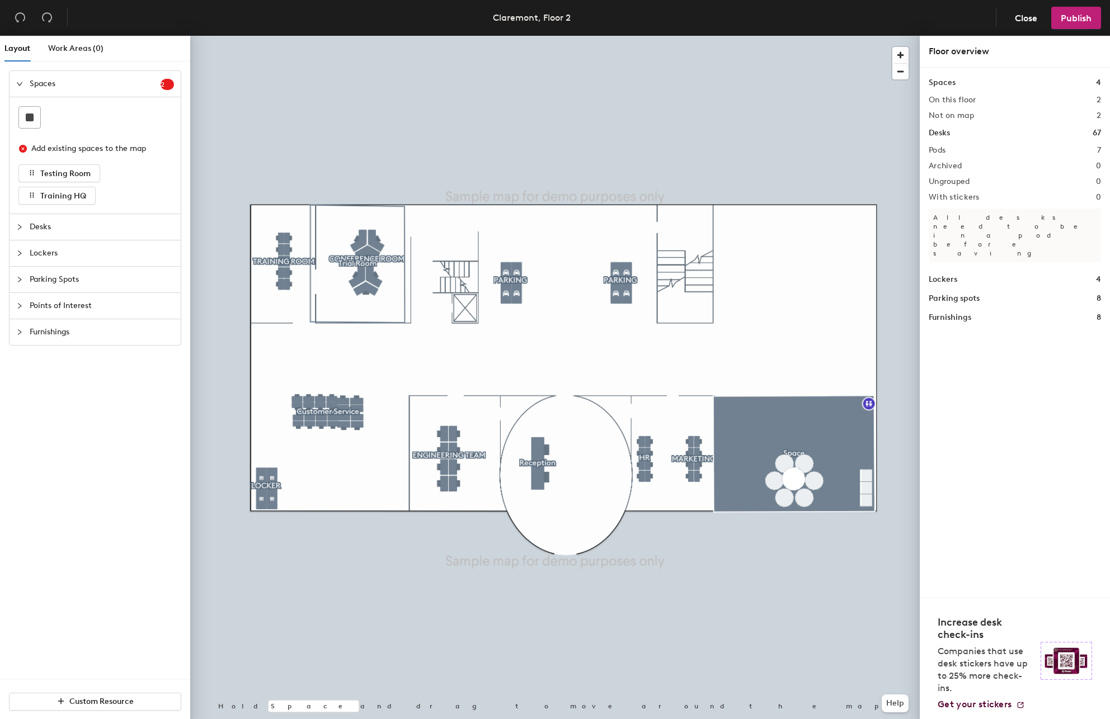
click at [72, 283] on span "Parking Spots" at bounding box center [102, 280] width 144 height 26
click at [78, 238] on span "Points of Interest" at bounding box center [102, 230] width 144 height 26
click at [107, 76] on span "Spaces" at bounding box center [95, 84] width 131 height 26
click at [76, 167] on button "Testing Room" at bounding box center [59, 173] width 82 height 18
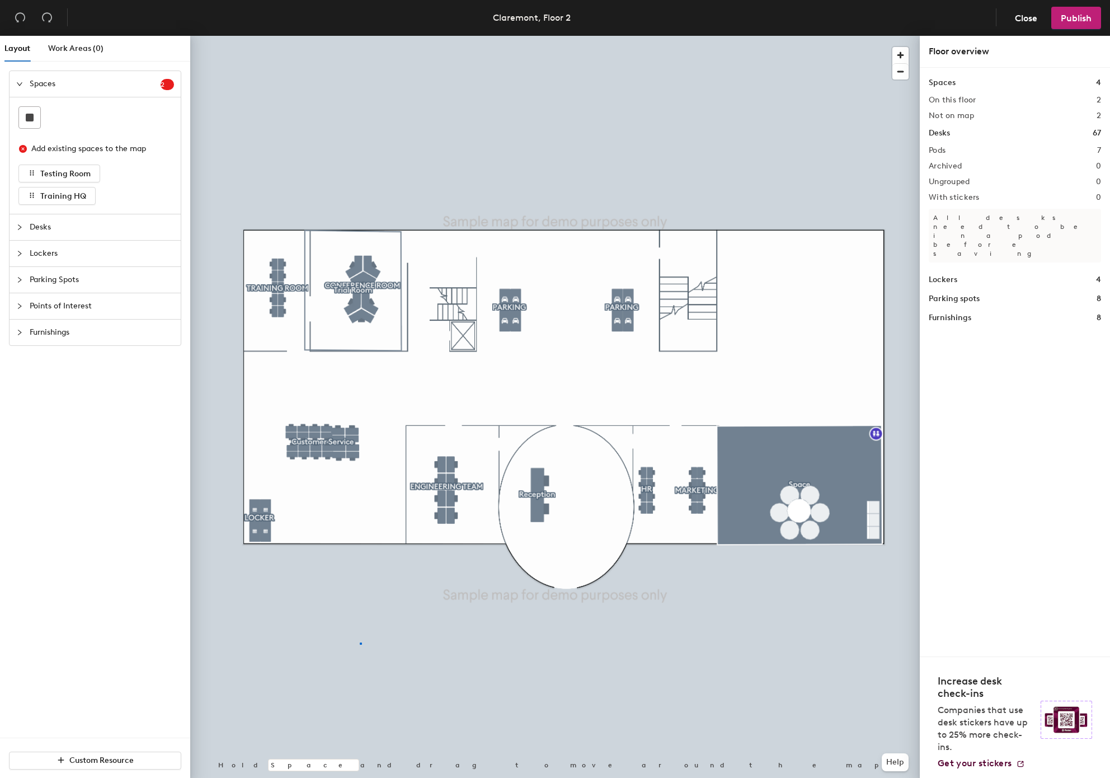
click at [360, 36] on div at bounding box center [555, 36] width 730 height 0
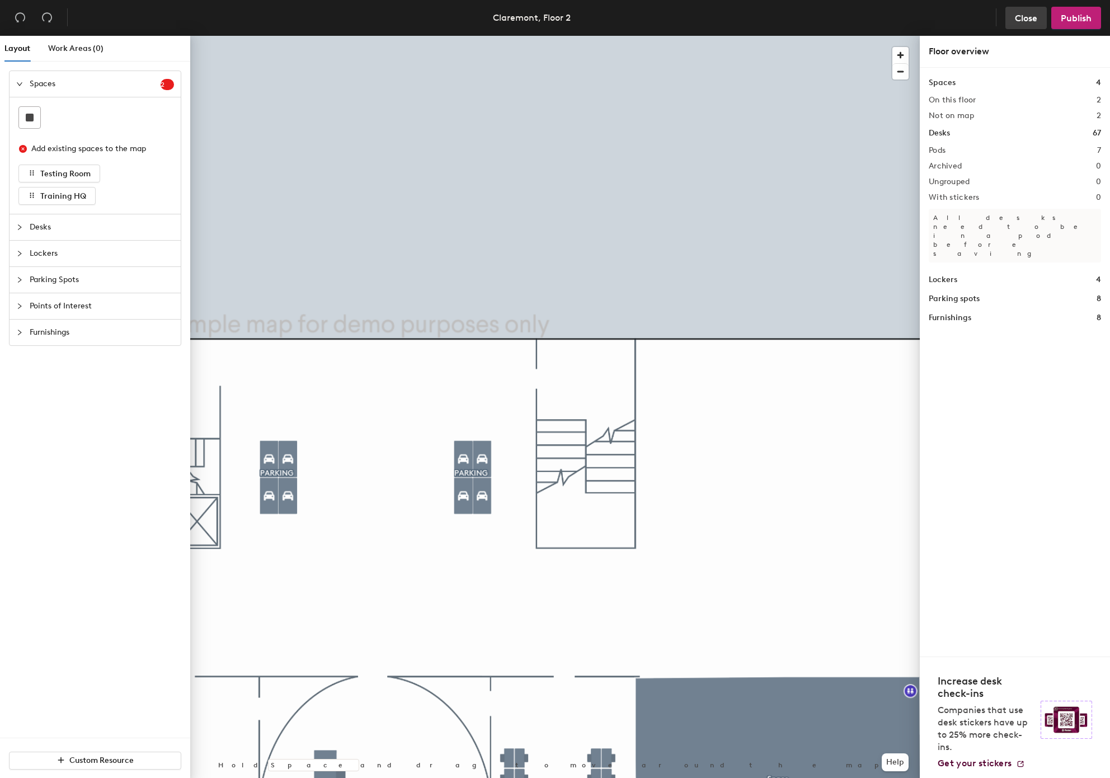
click at [1028, 16] on span "Close" at bounding box center [1026, 18] width 22 height 11
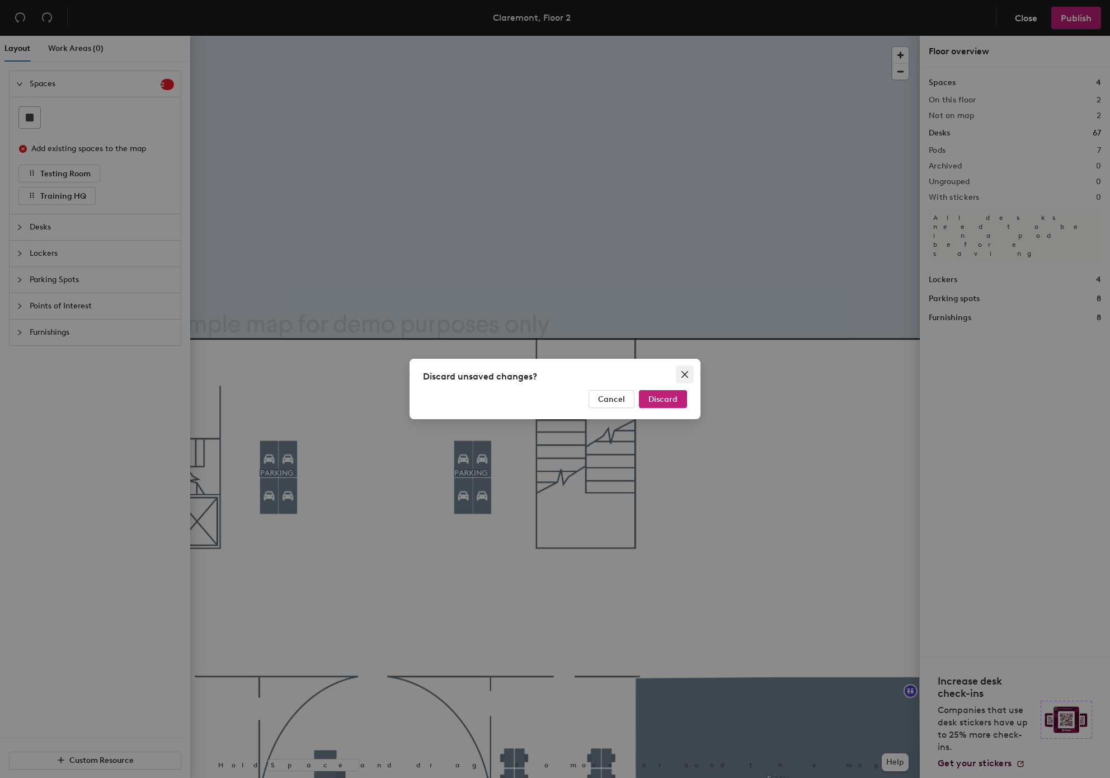
click at [681, 370] on icon "close" at bounding box center [684, 374] width 9 height 9
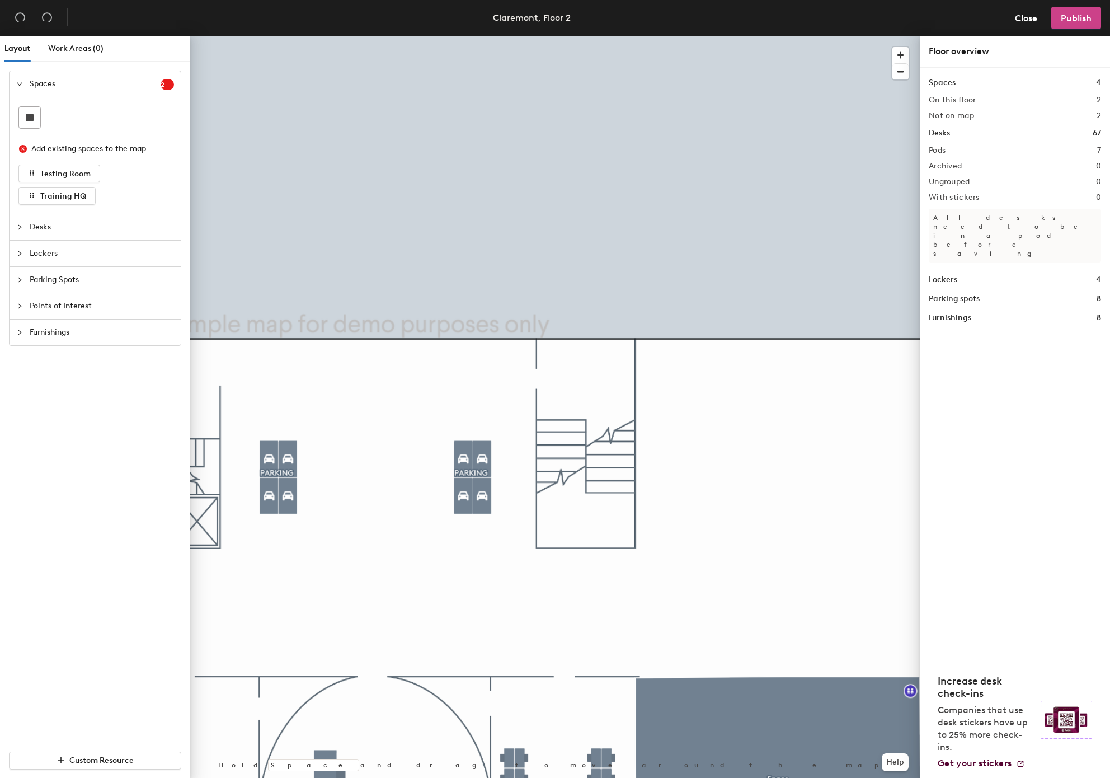
click at [1085, 13] on span "Publish" at bounding box center [1076, 18] width 31 height 11
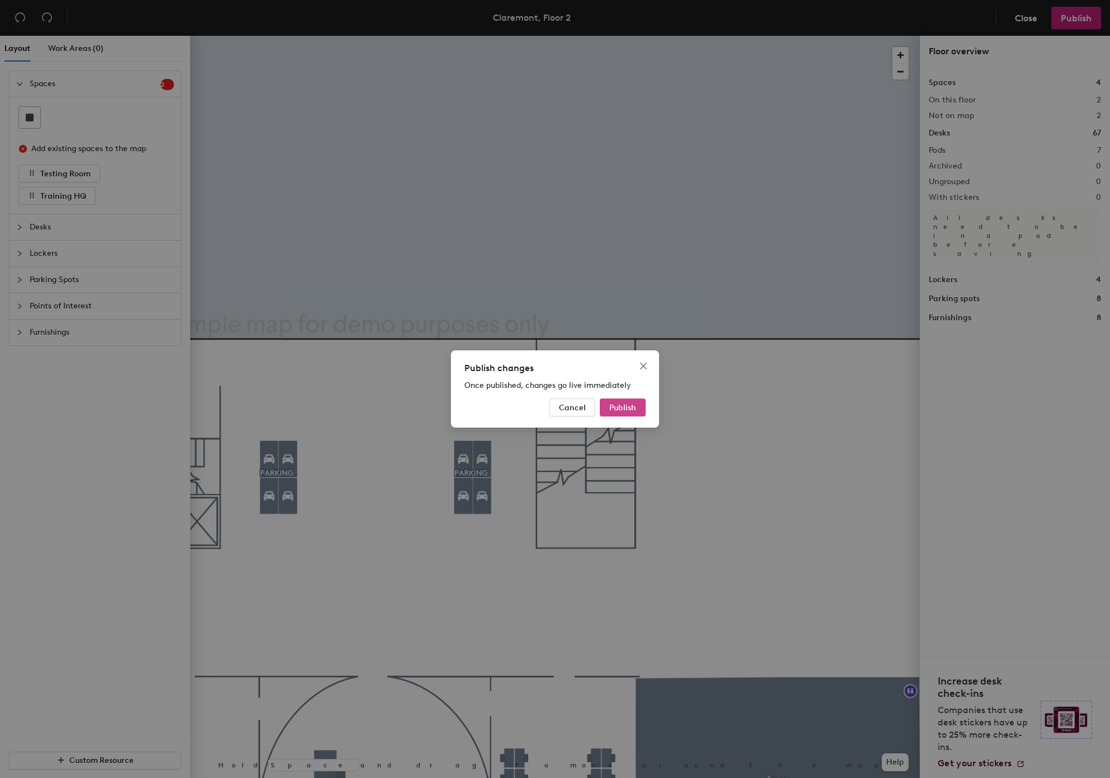
click at [637, 406] on button "Publish" at bounding box center [623, 407] width 46 height 18
